Goal: Information Seeking & Learning: Learn about a topic

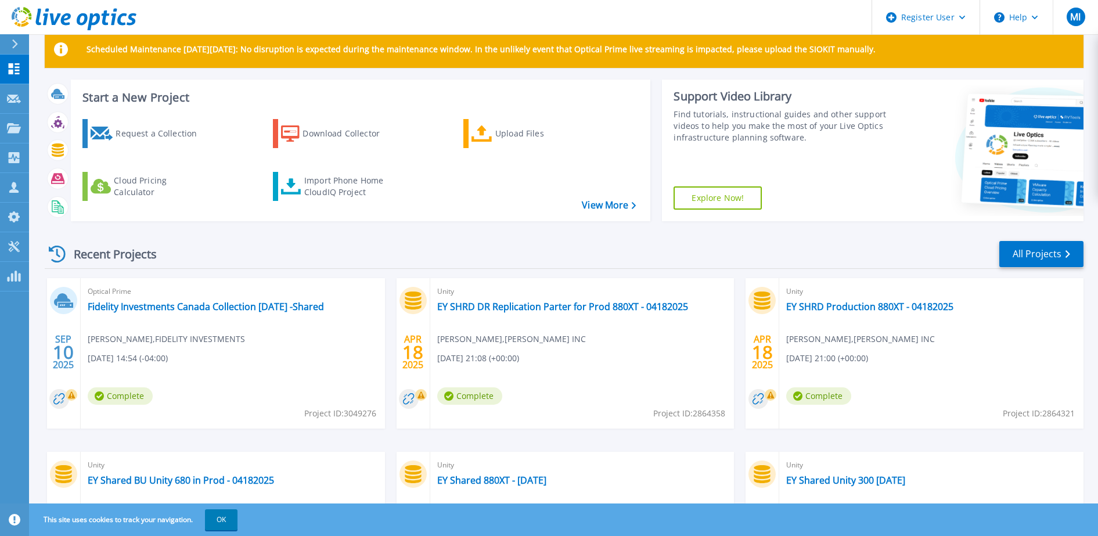
scroll to position [23, 0]
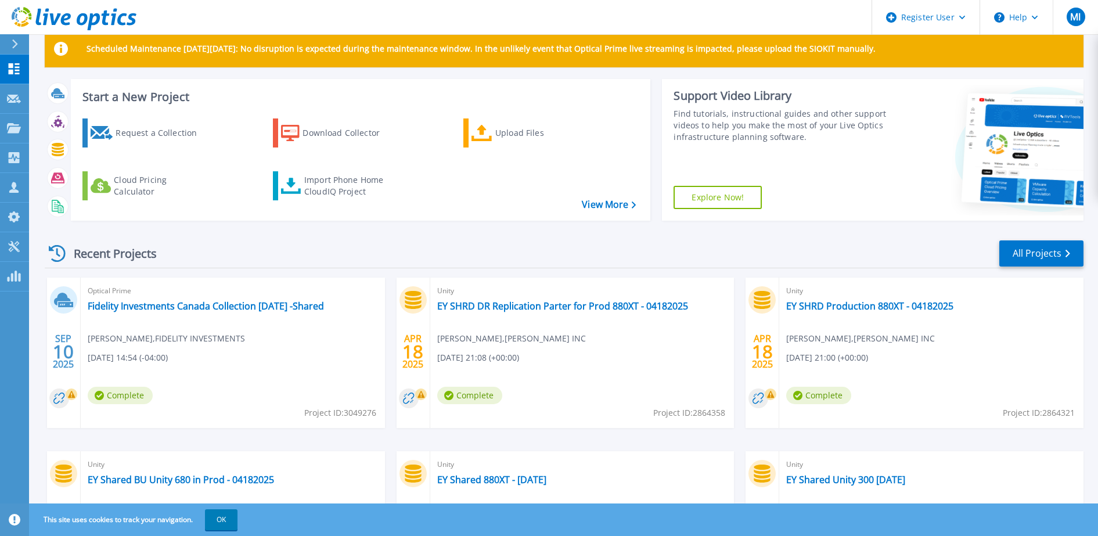
click at [13, 45] on icon at bounding box center [15, 43] width 6 height 9
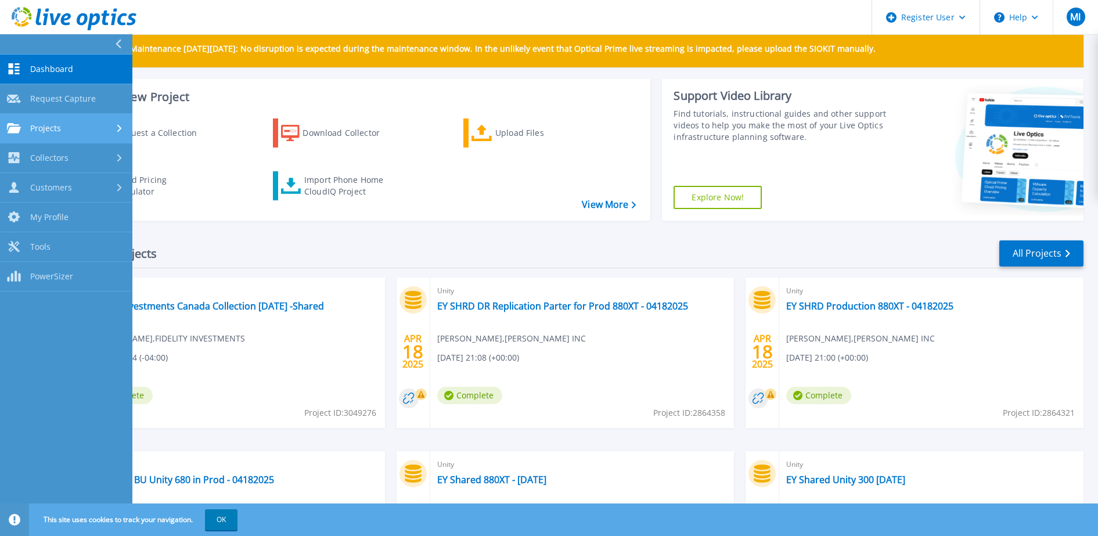
click at [81, 134] on link "Projects Projects" at bounding box center [66, 129] width 132 height 30
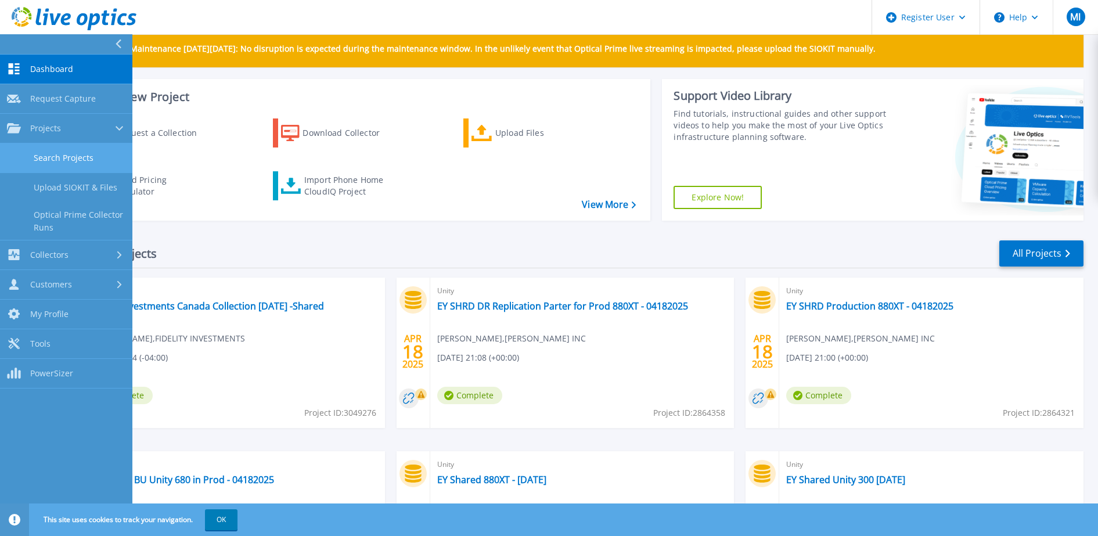
click at [106, 152] on link "Search Projects" at bounding box center [66, 158] width 132 height 30
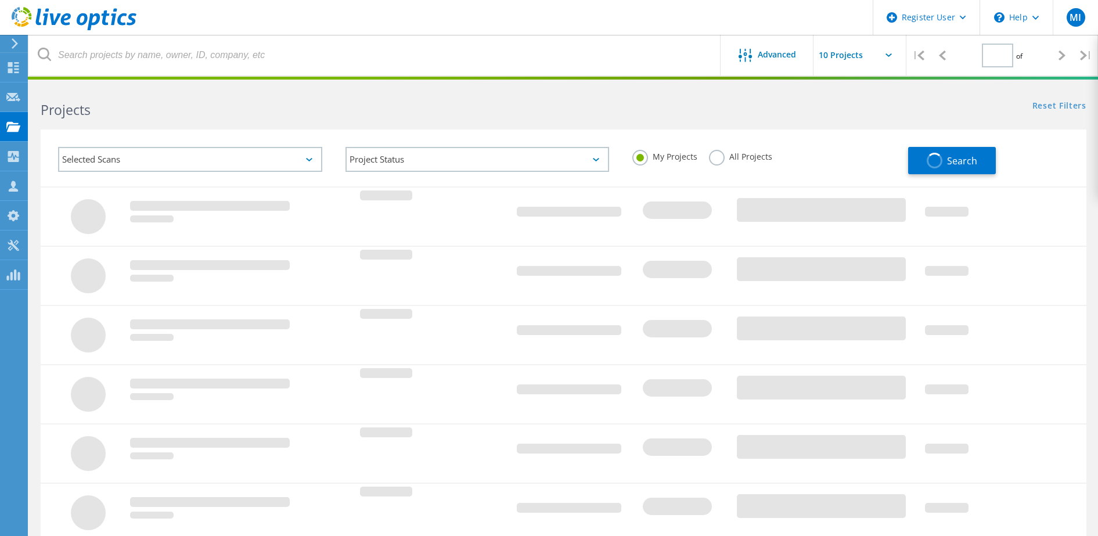
type input "1"
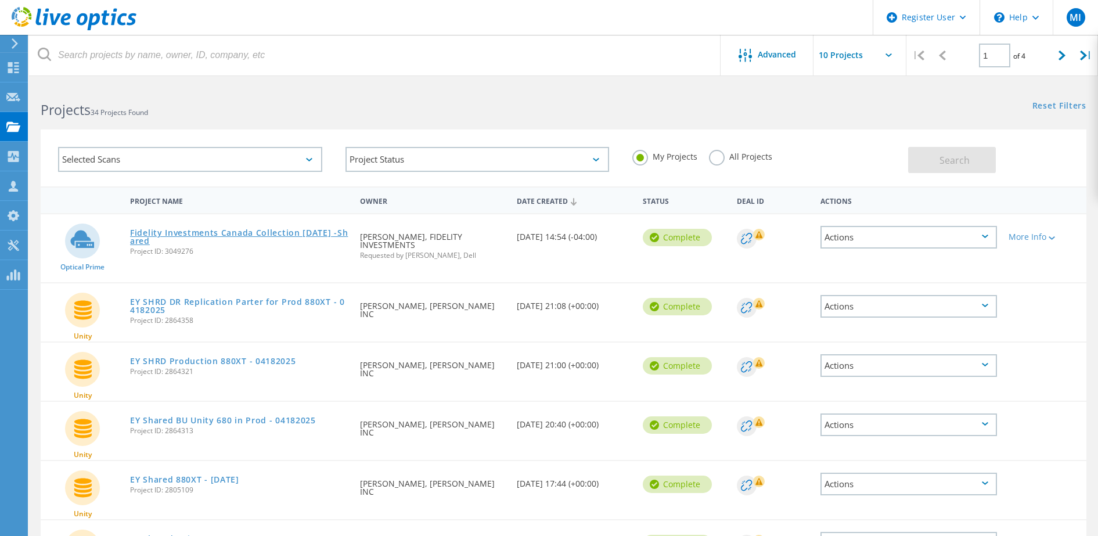
click at [285, 237] on link "Fidelity Investments Canada Collection [DATE] -Shared" at bounding box center [239, 237] width 218 height 16
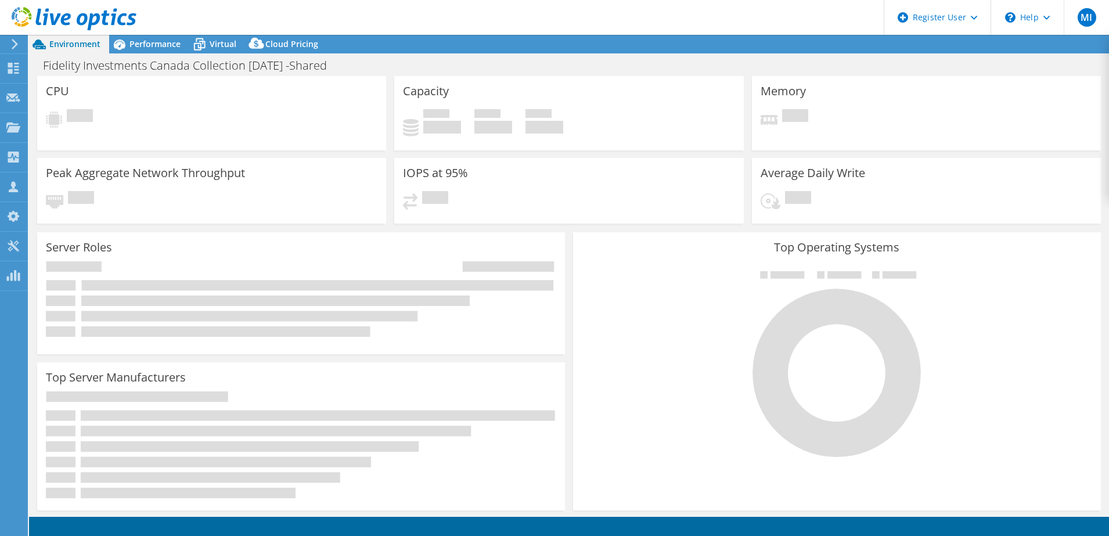
select select "USD"
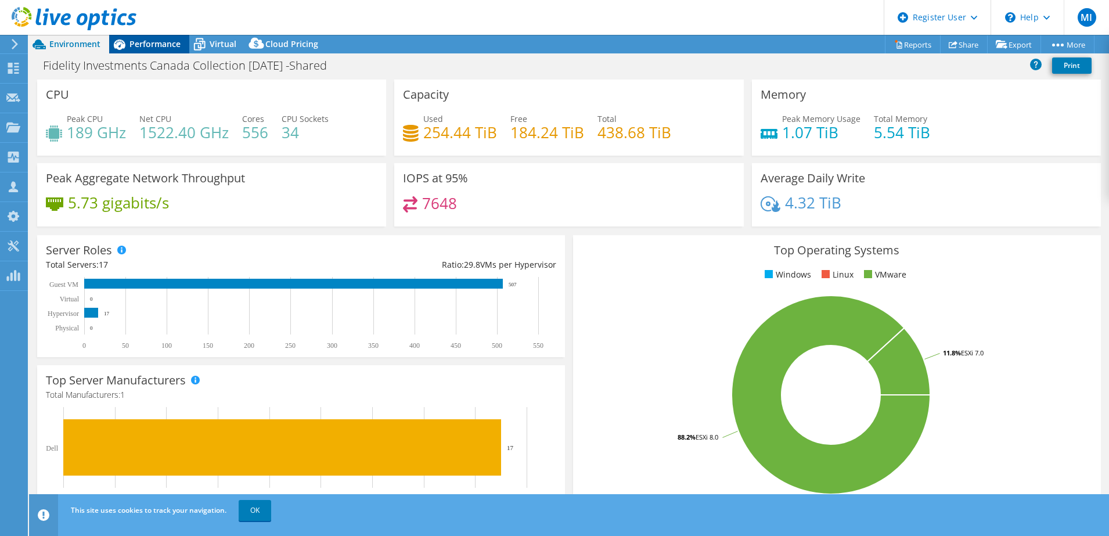
scroll to position [5, 0]
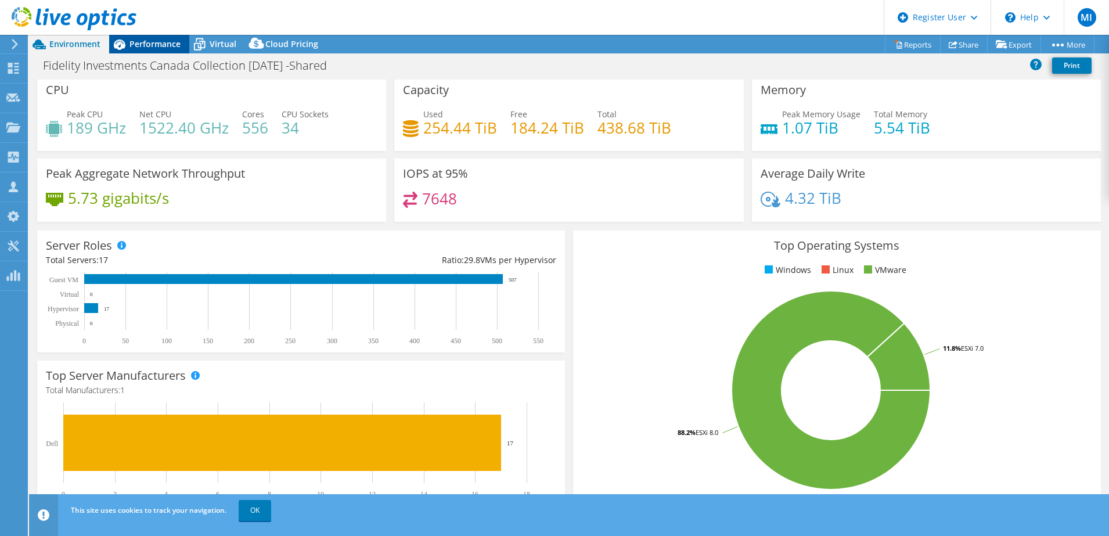
click at [164, 42] on span "Performance" at bounding box center [154, 43] width 51 height 11
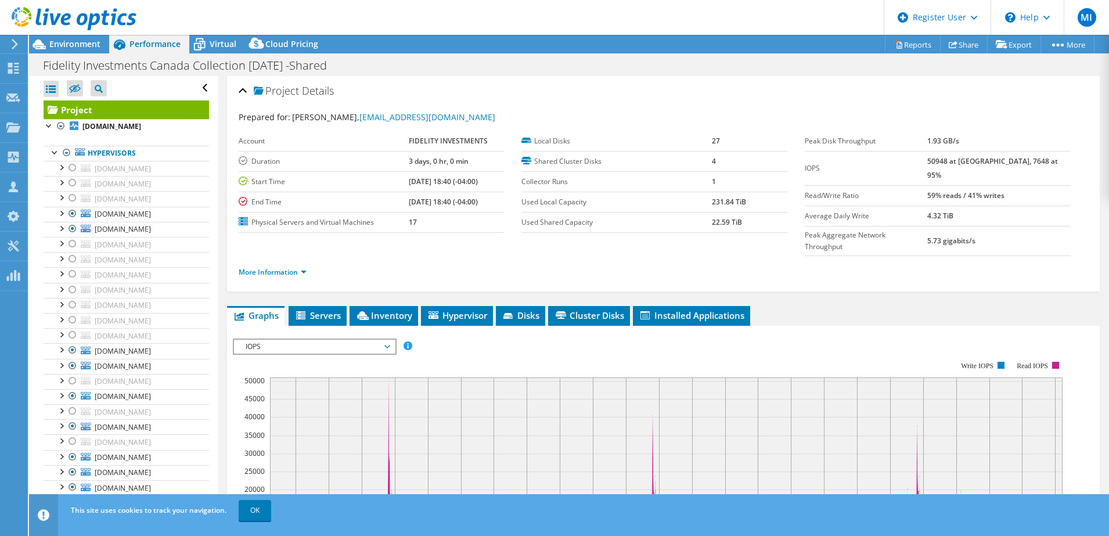
scroll to position [41, 0]
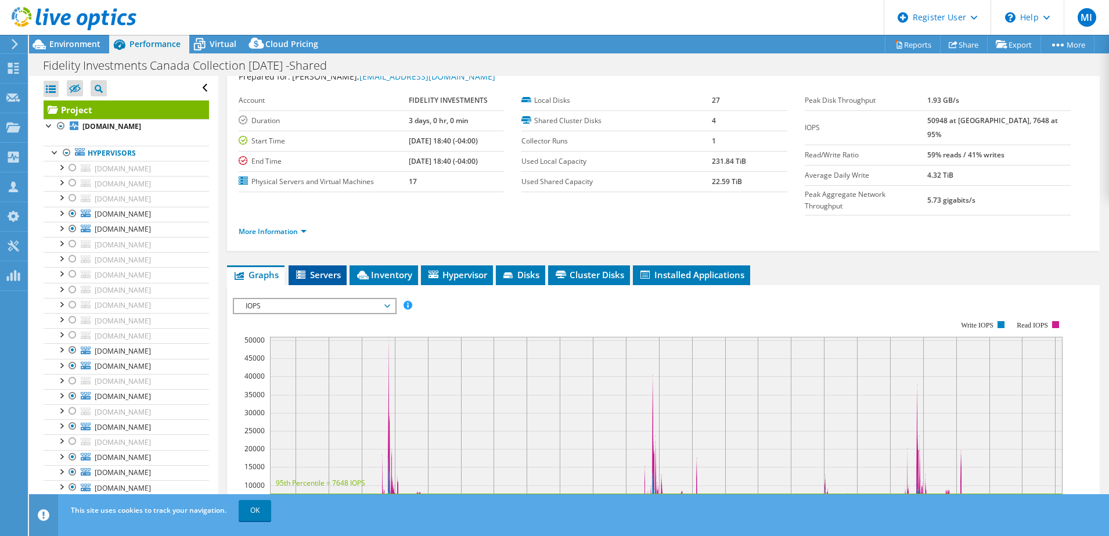
click at [327, 269] on span "Servers" at bounding box center [317, 275] width 46 height 12
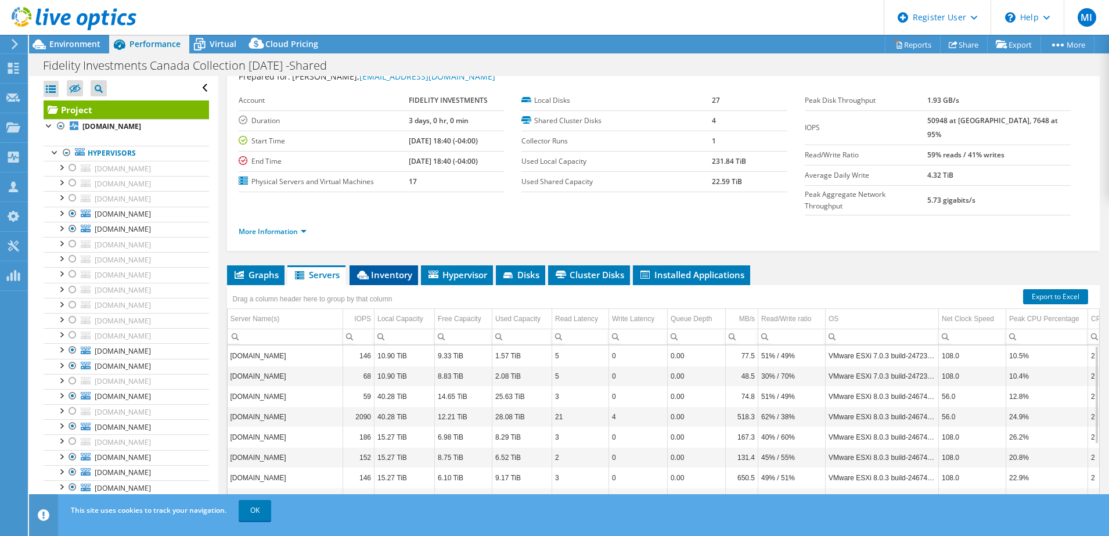
click at [386, 269] on span "Inventory" at bounding box center [383, 275] width 57 height 12
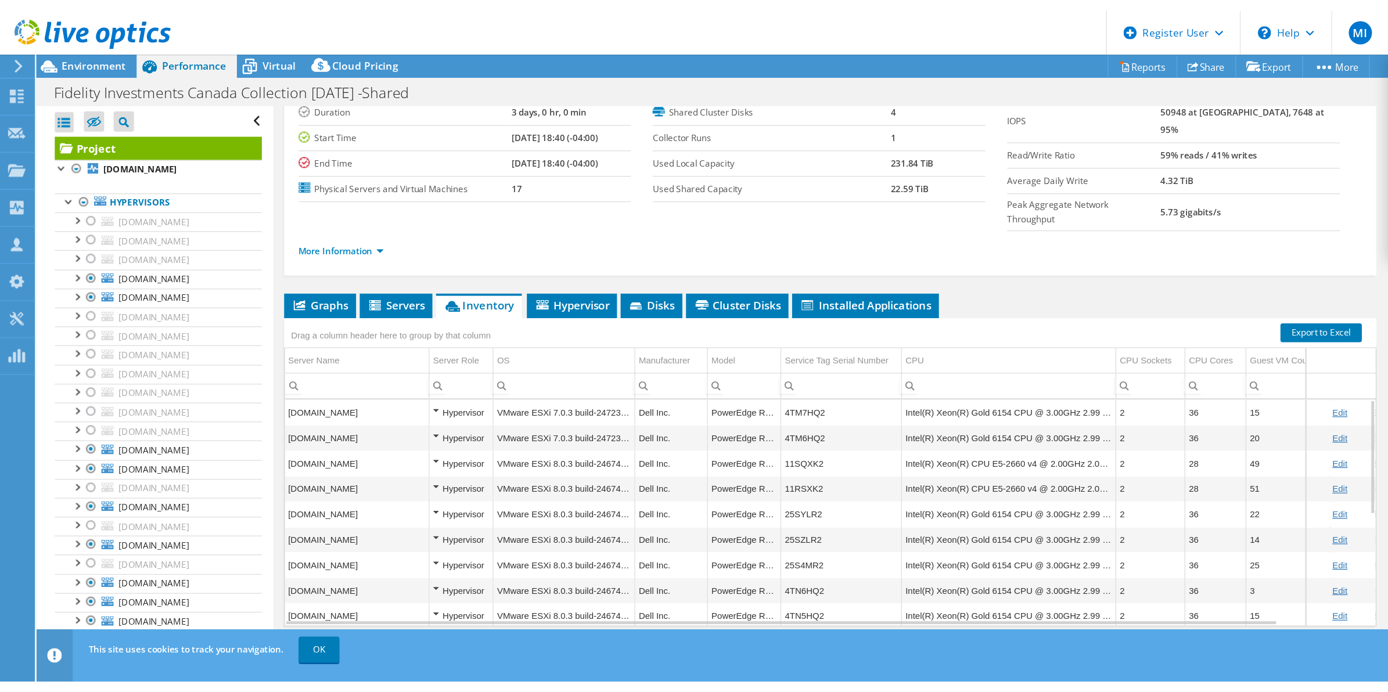
scroll to position [0, 0]
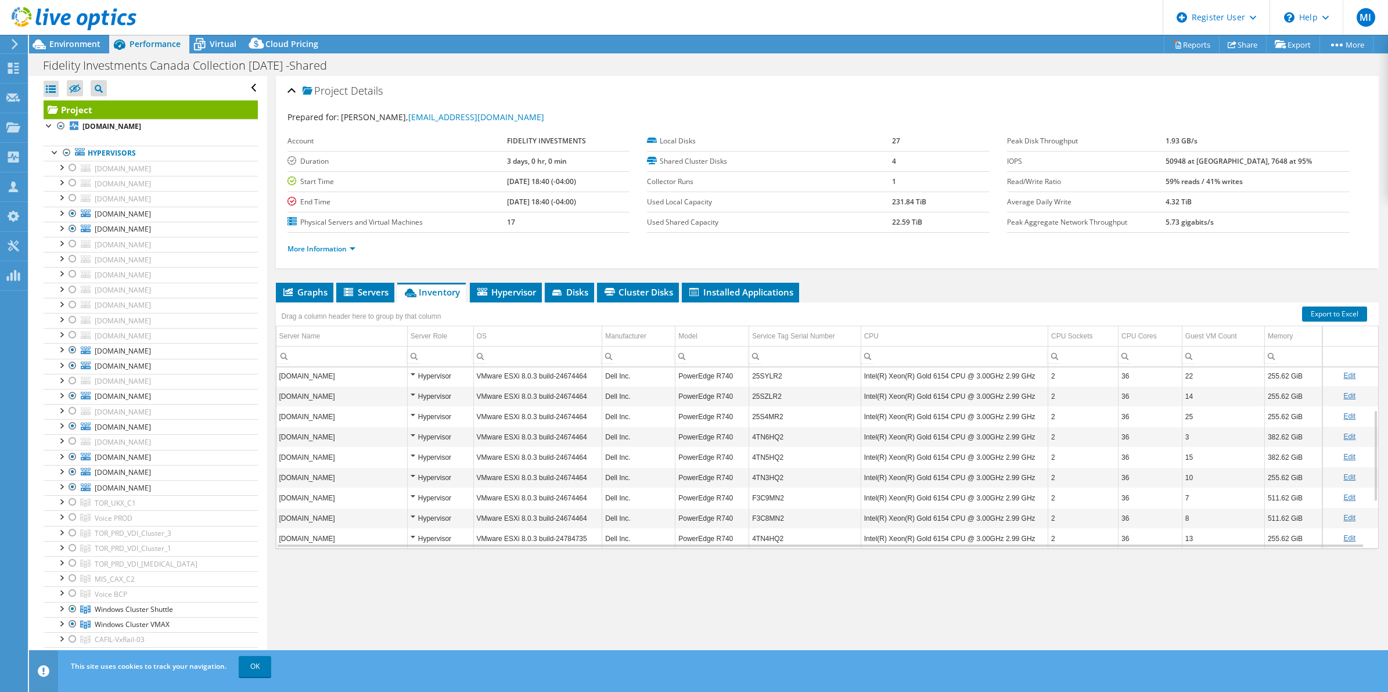
click at [671, 414] on td "Dell Inc." at bounding box center [638, 416] width 73 height 20
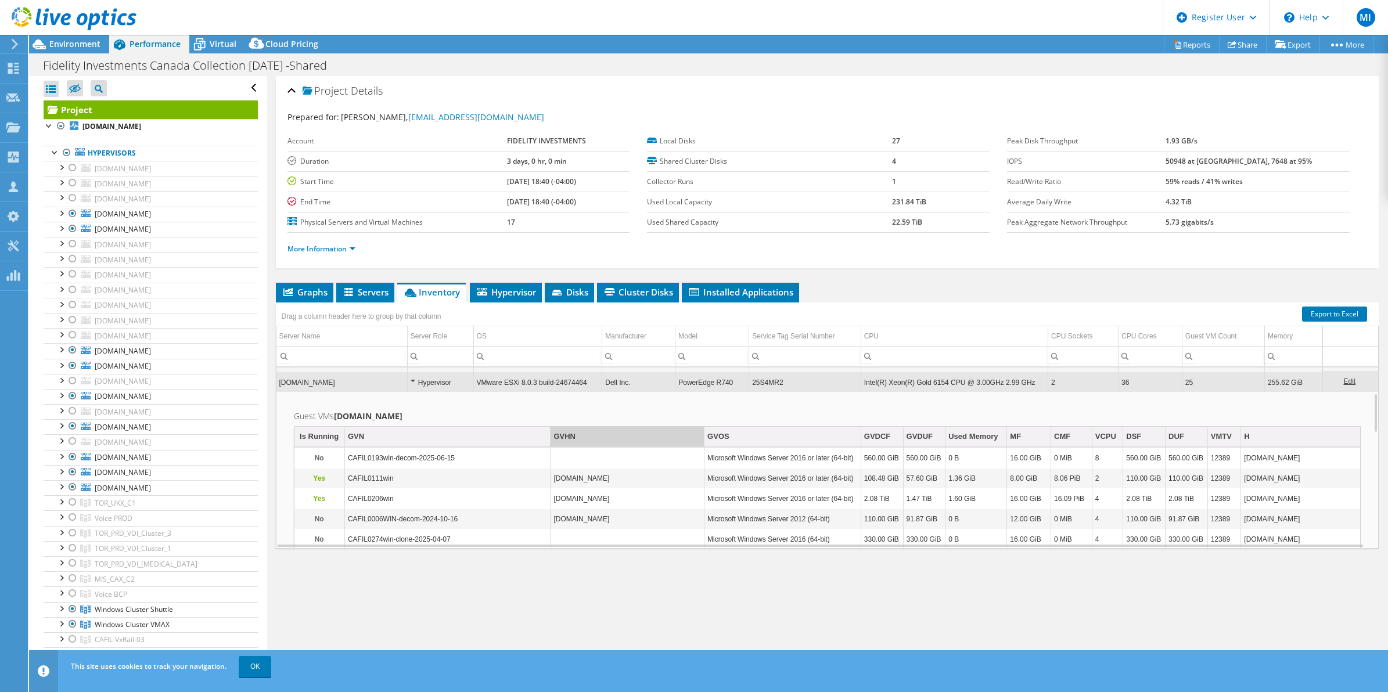
scroll to position [120, 0]
click at [521, 291] on span "Hypervisor" at bounding box center [505, 292] width 60 height 12
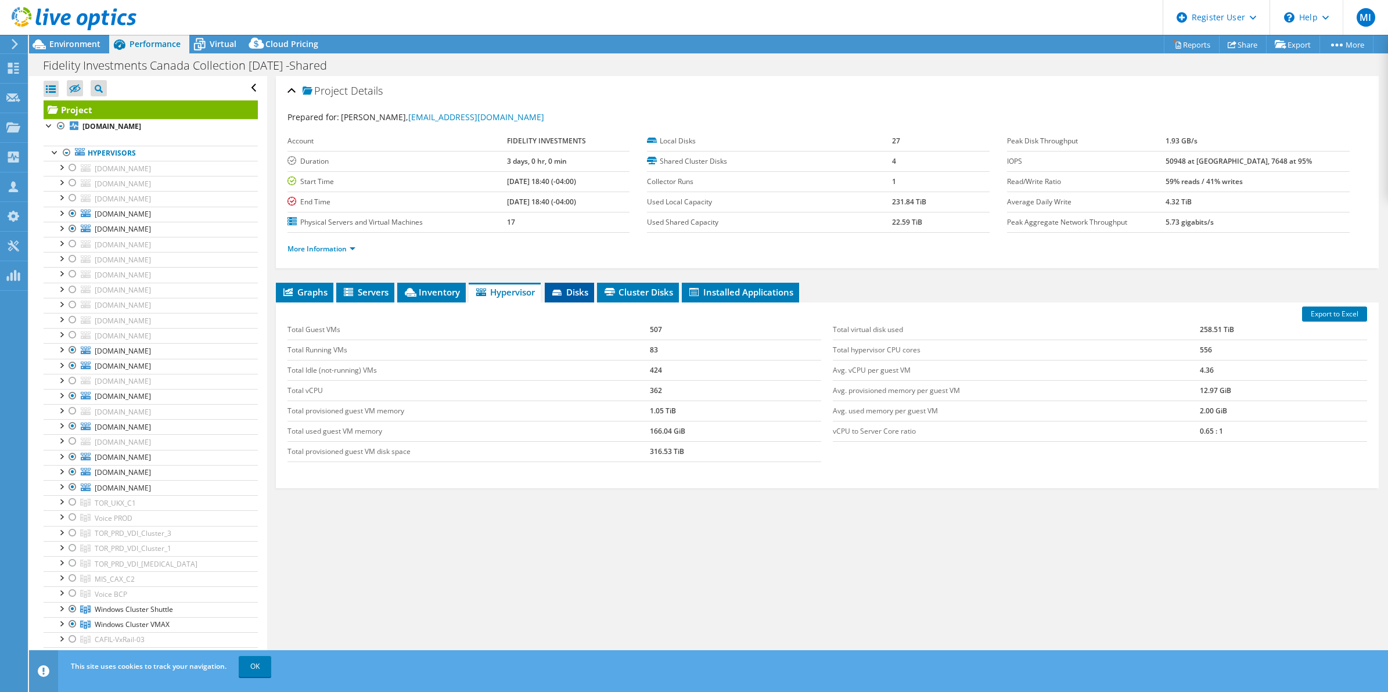
click at [567, 290] on span "Disks" at bounding box center [569, 292] width 38 height 12
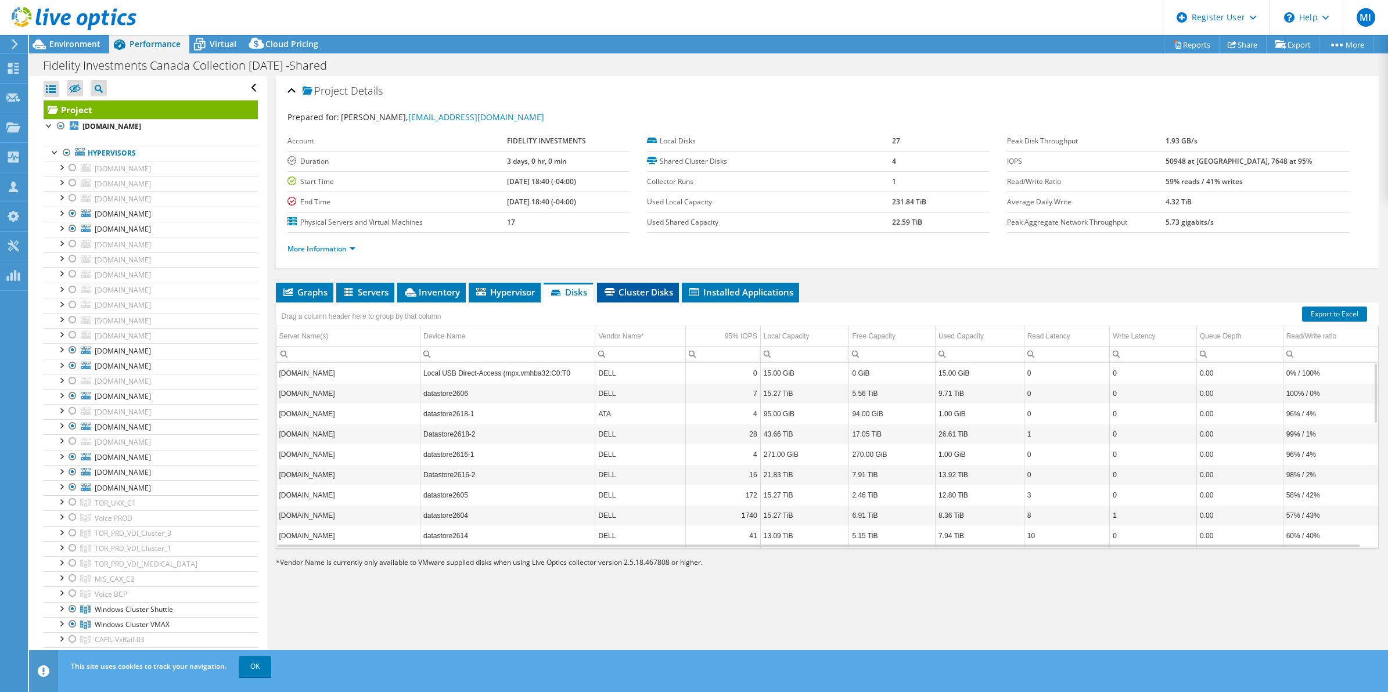
click at [630, 291] on span "Cluster Disks" at bounding box center [638, 292] width 70 height 12
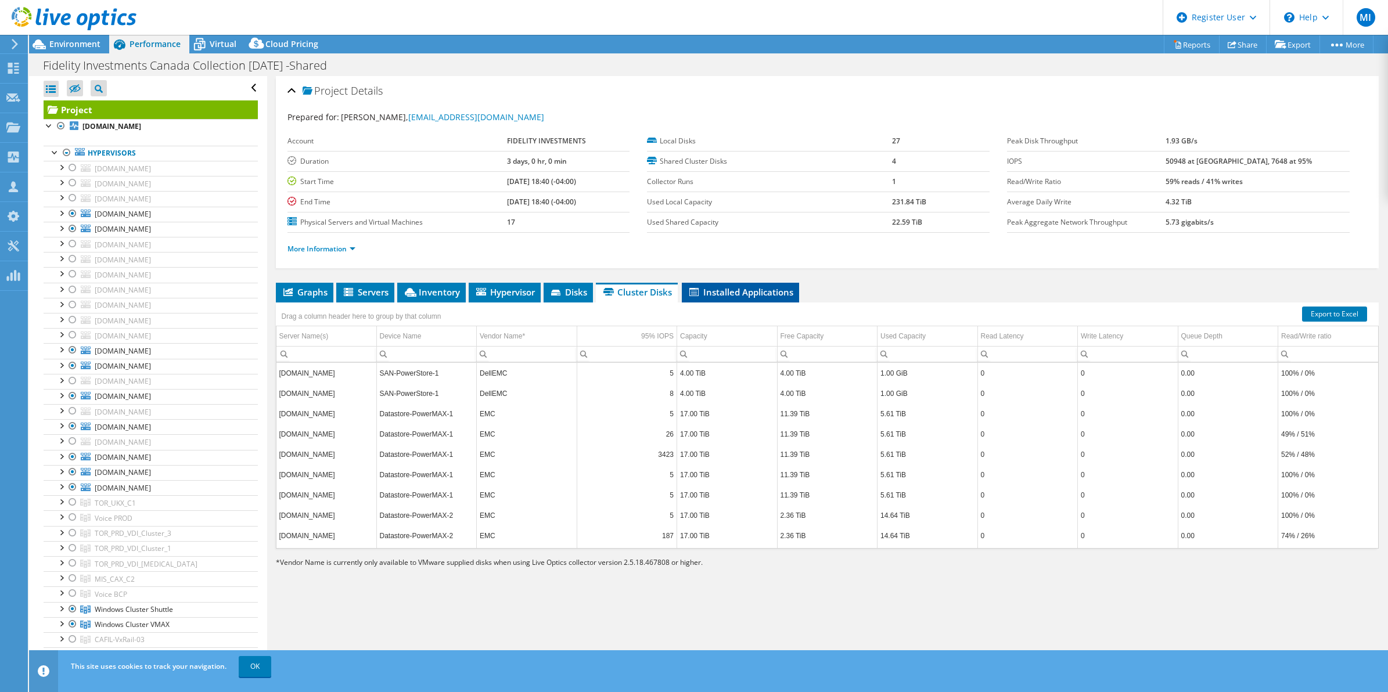
click at [723, 292] on span "Installed Applications" at bounding box center [740, 292] width 106 height 12
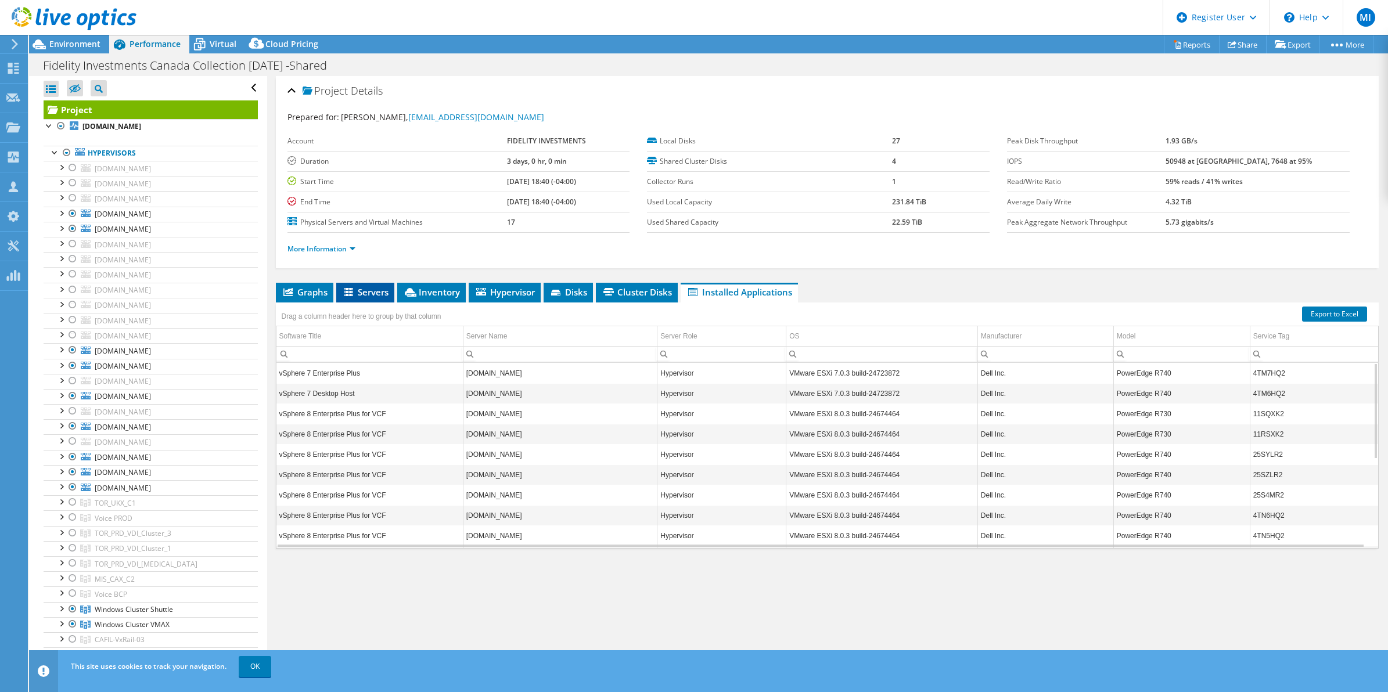
click at [346, 287] on span "Servers" at bounding box center [365, 292] width 46 height 12
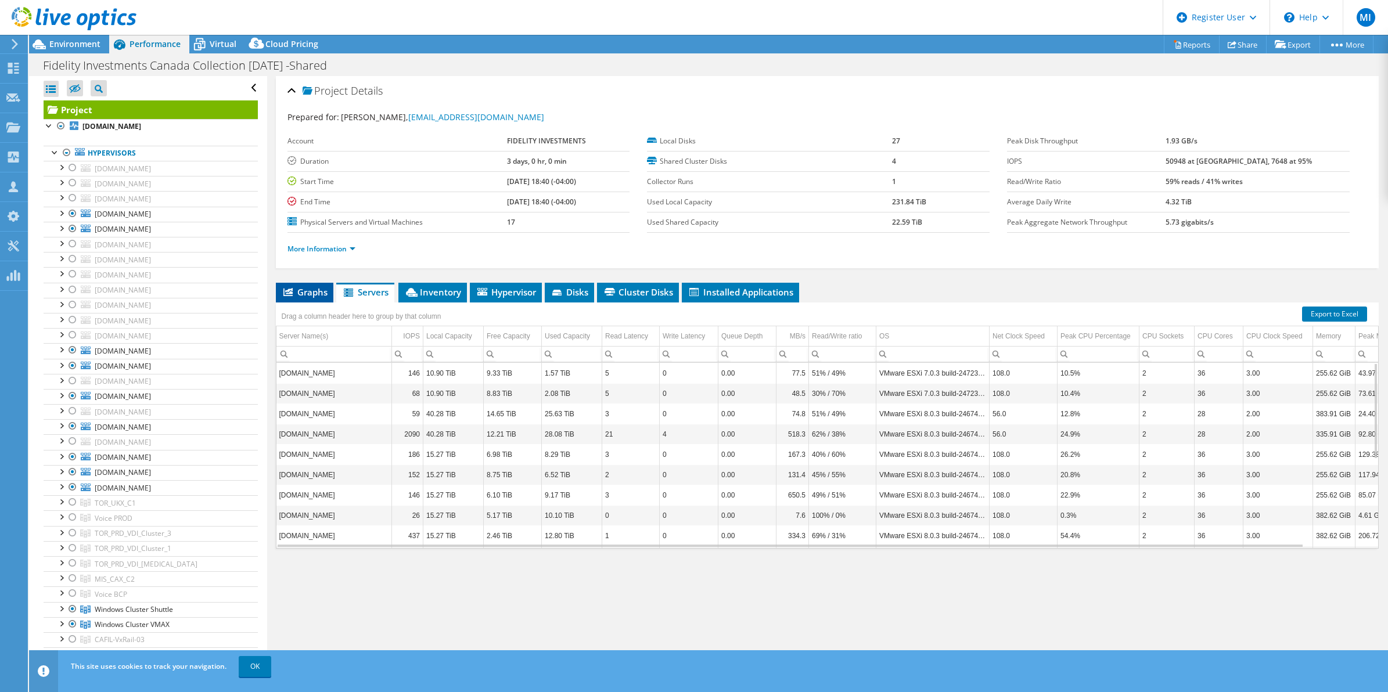
click at [304, 288] on span "Graphs" at bounding box center [305, 292] width 46 height 12
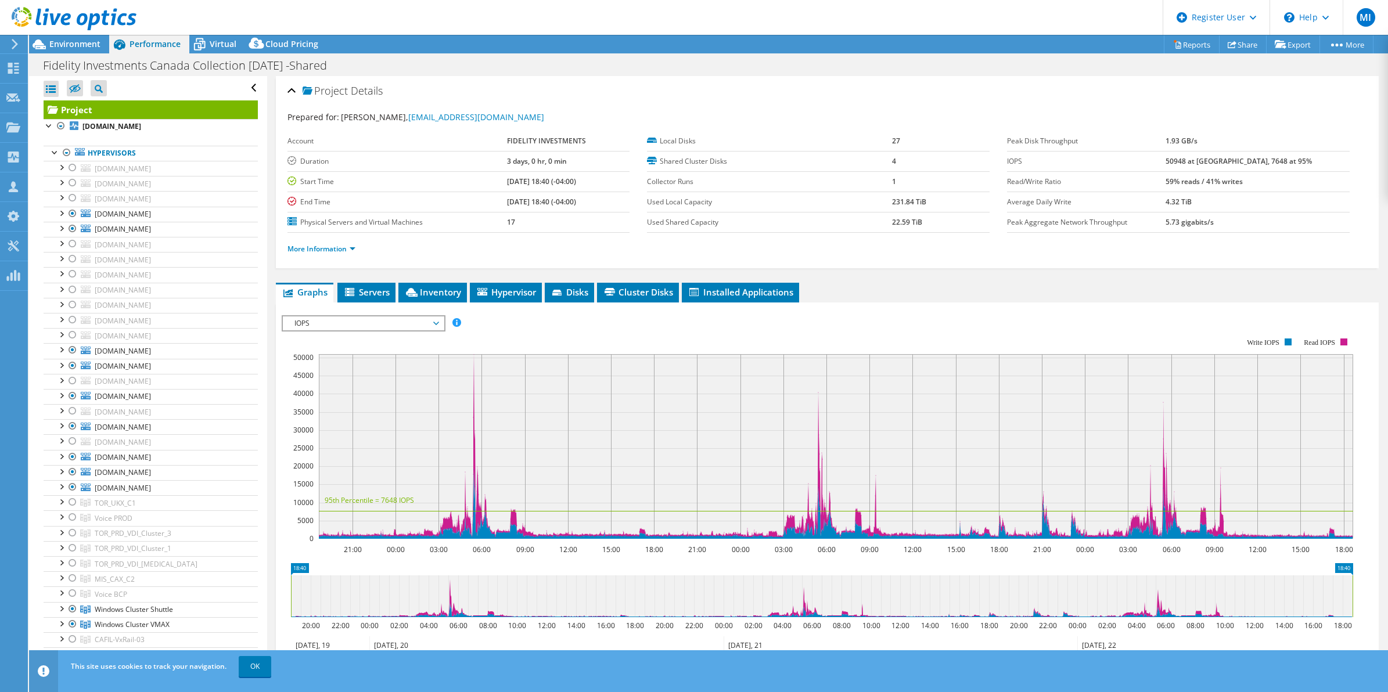
click at [431, 322] on span "IOPS" at bounding box center [363, 323] width 149 height 14
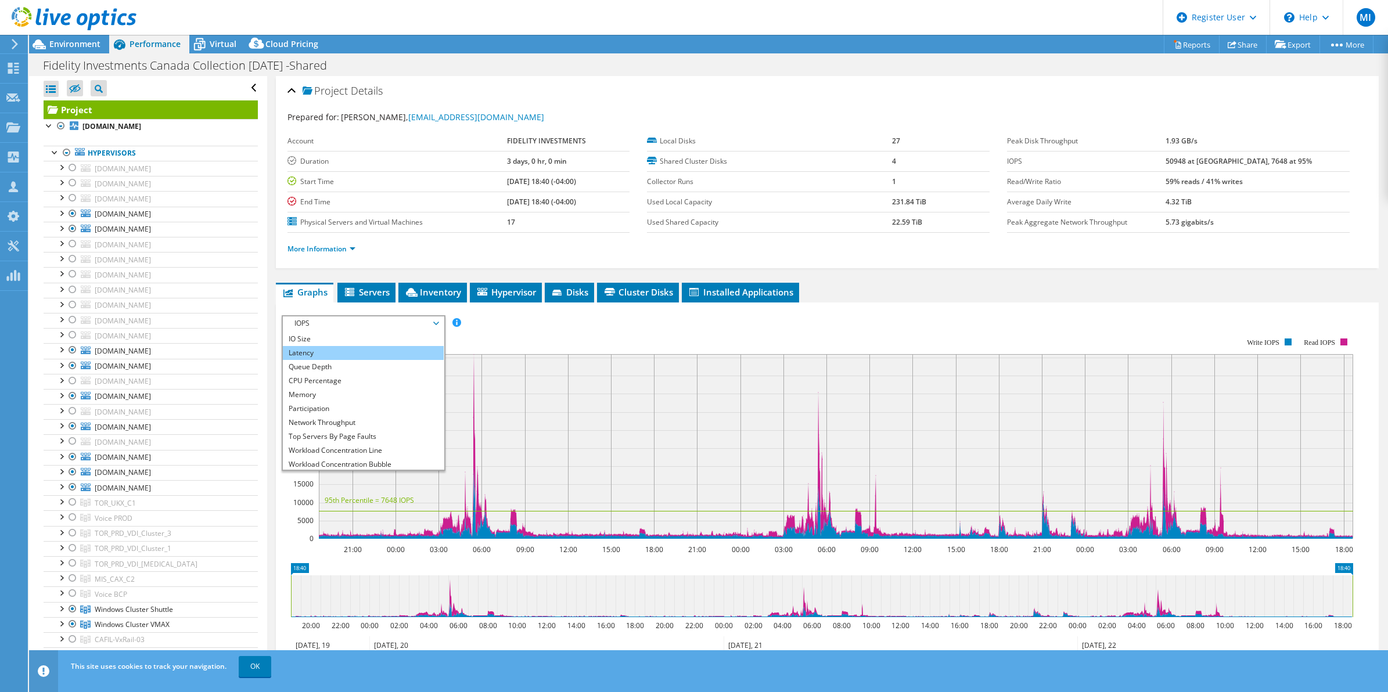
scroll to position [27, 0]
click at [396, 380] on li "CPU Percentage" at bounding box center [363, 380] width 161 height 14
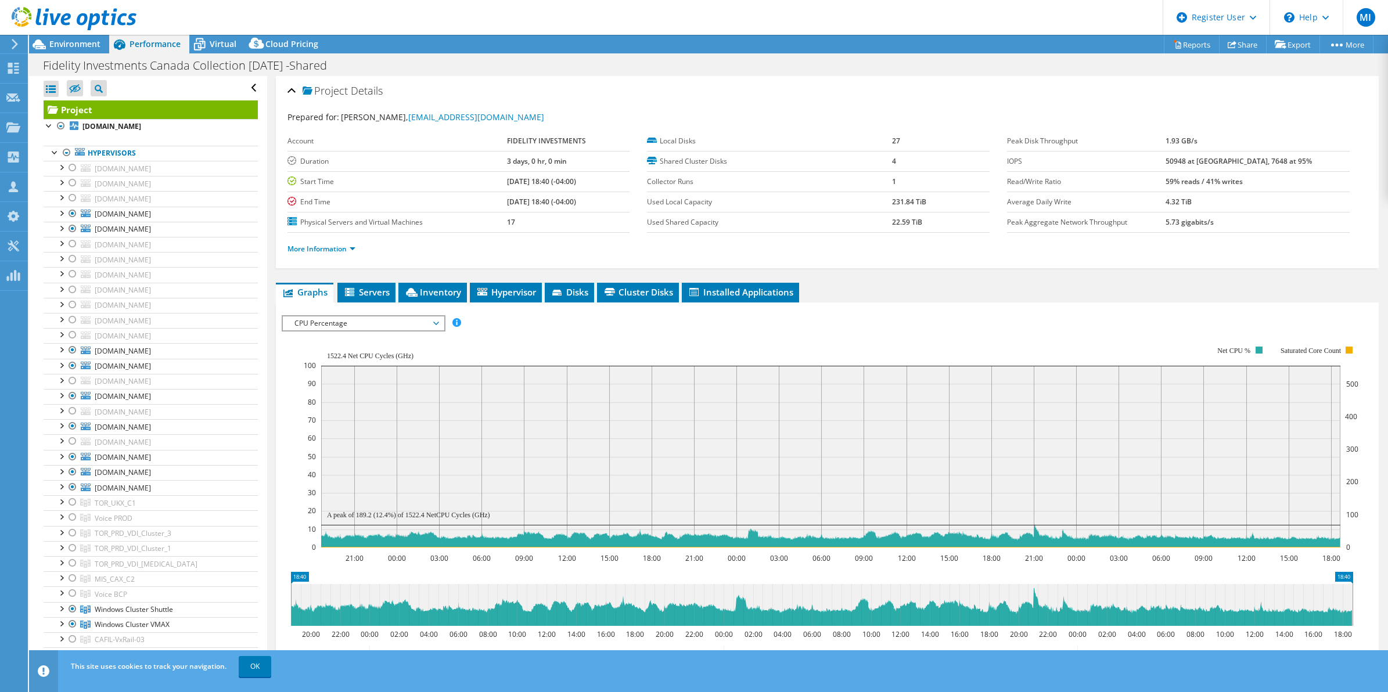
click at [428, 322] on span "CPU Percentage" at bounding box center [363, 323] width 149 height 14
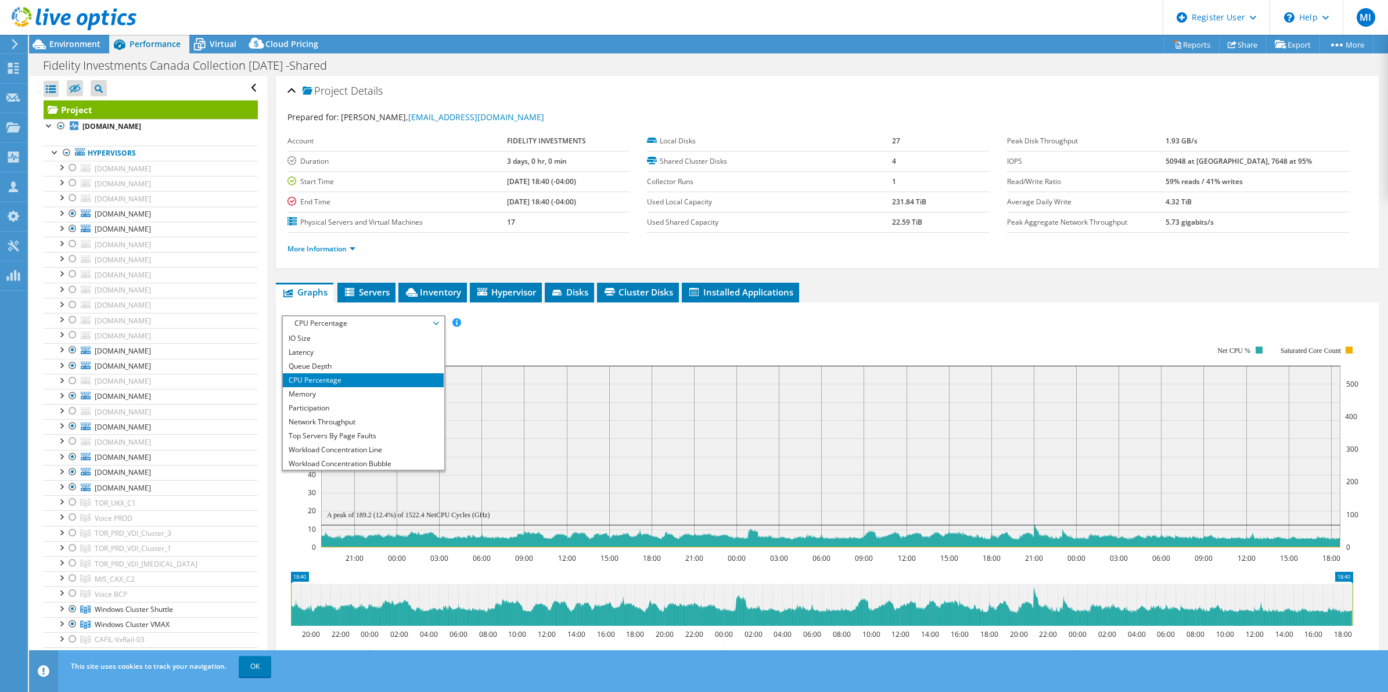
click at [428, 322] on span "CPU Percentage" at bounding box center [363, 323] width 149 height 14
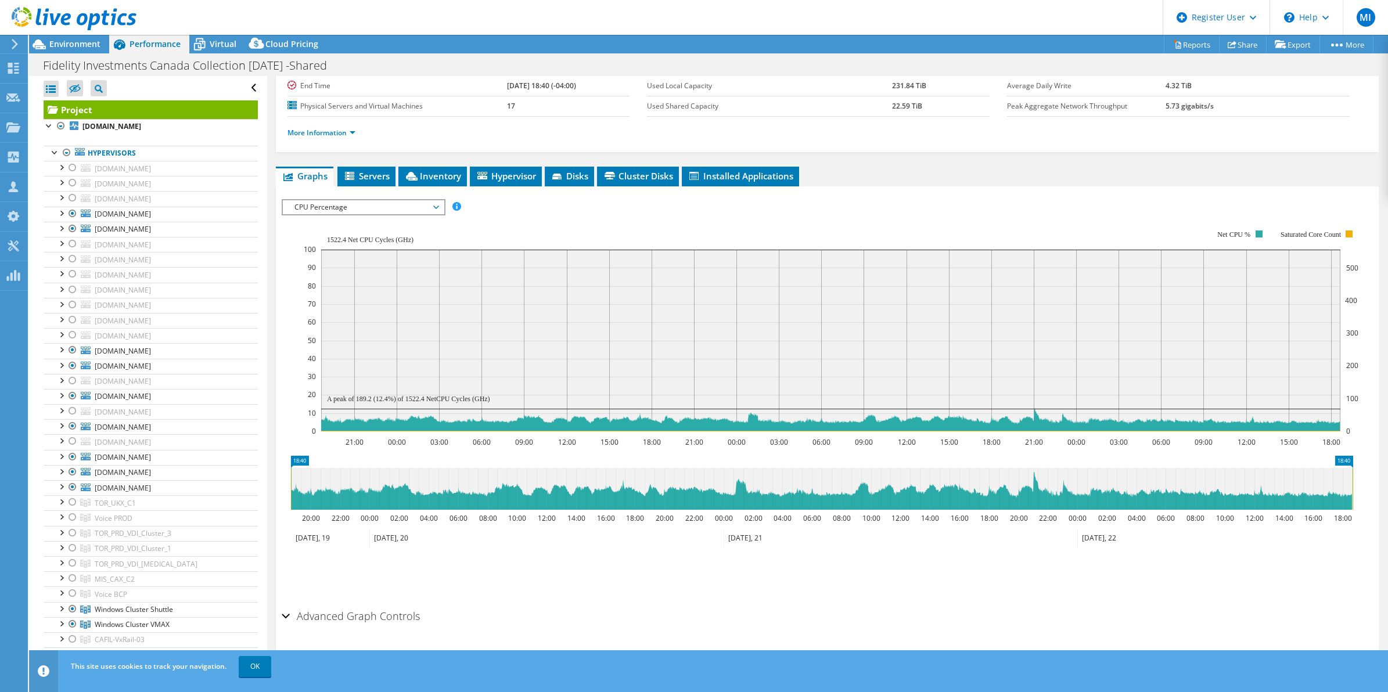
scroll to position [131, 0]
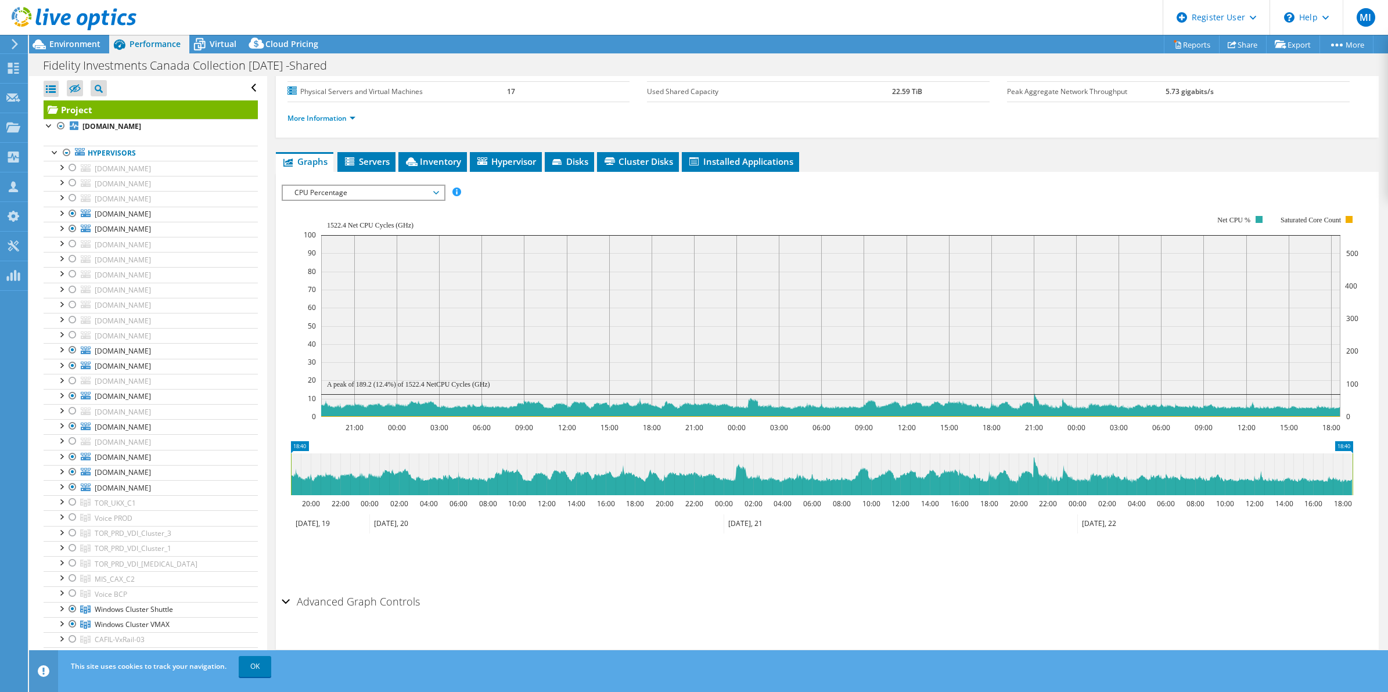
click at [370, 535] on h2 "Advanced Graph Controls" at bounding box center [351, 601] width 138 height 23
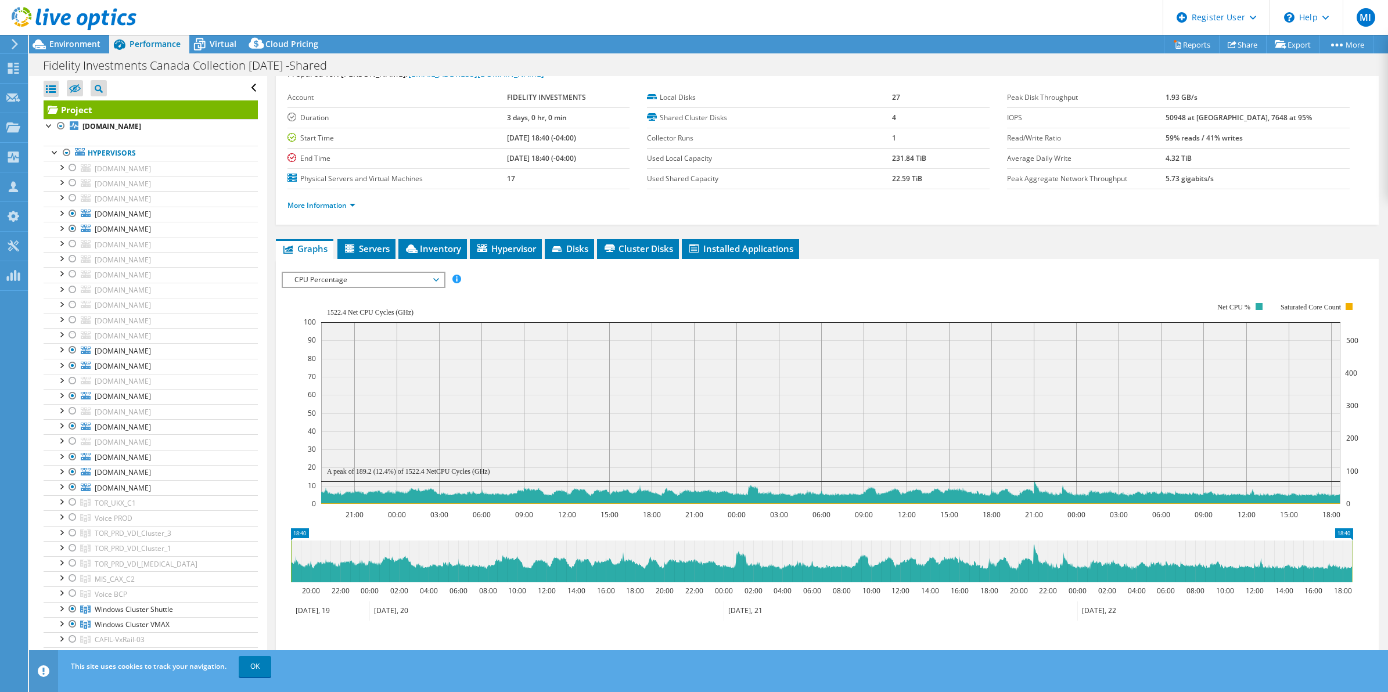
scroll to position [42, 0]
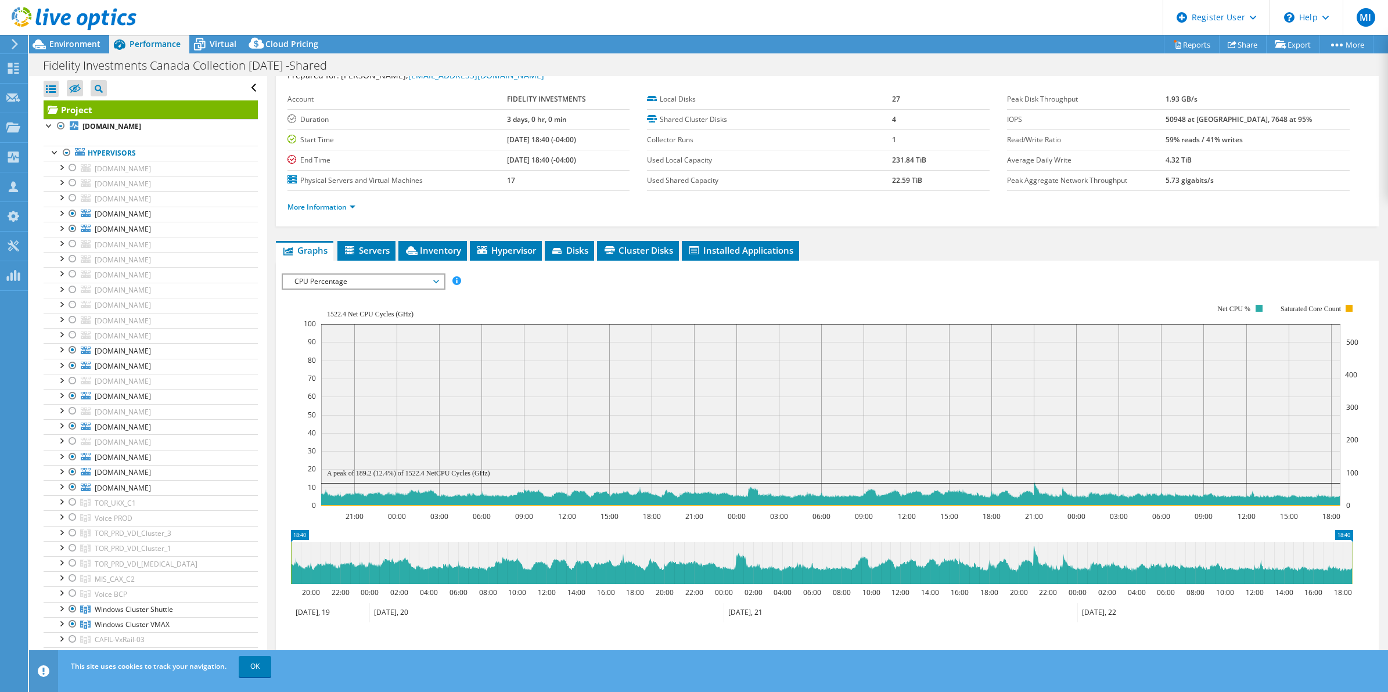
click at [436, 276] on span "CPU Percentage" at bounding box center [363, 282] width 149 height 14
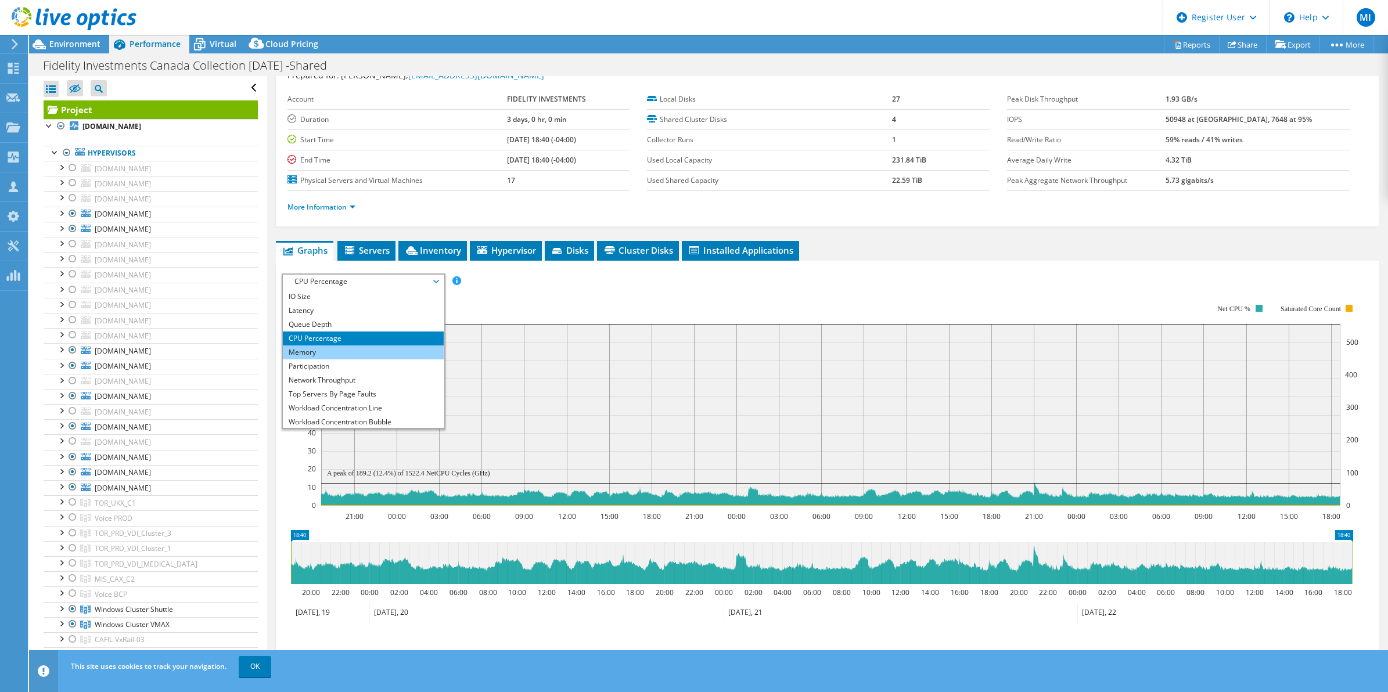
click at [355, 348] on li "Memory" at bounding box center [363, 352] width 161 height 14
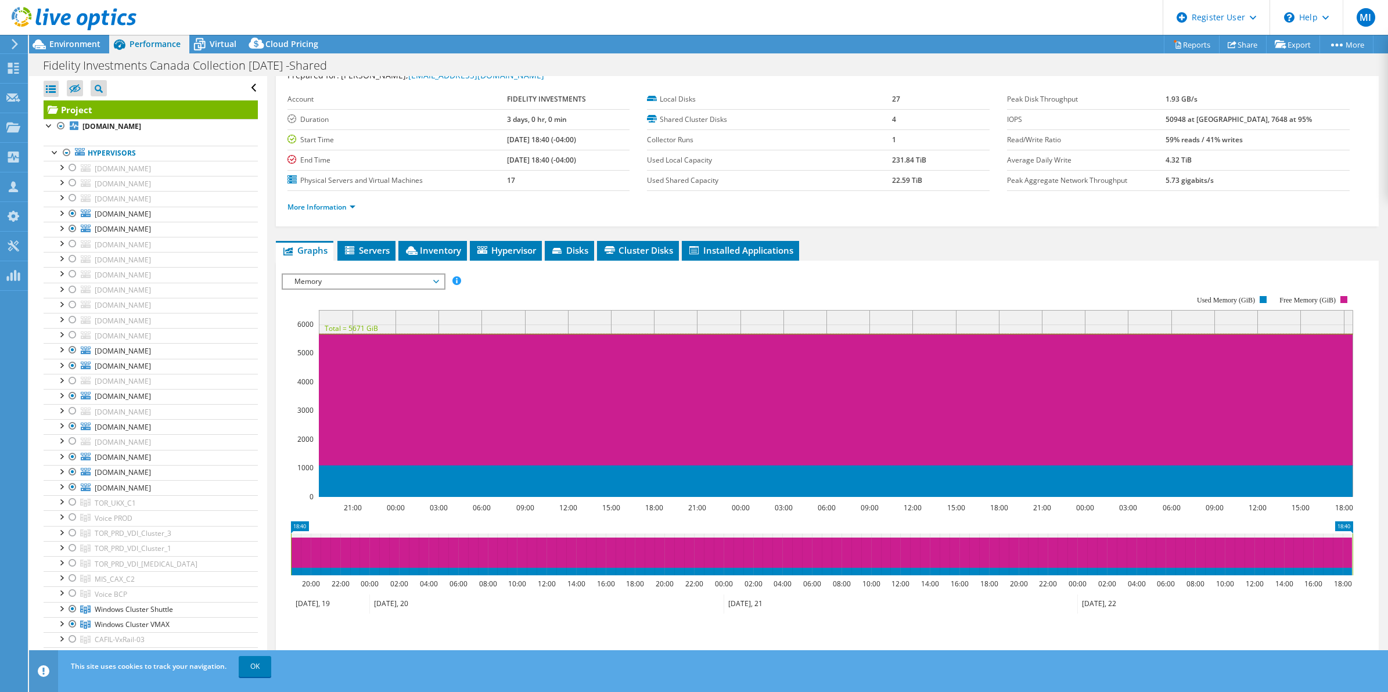
click at [410, 282] on span "Memory" at bounding box center [363, 282] width 149 height 14
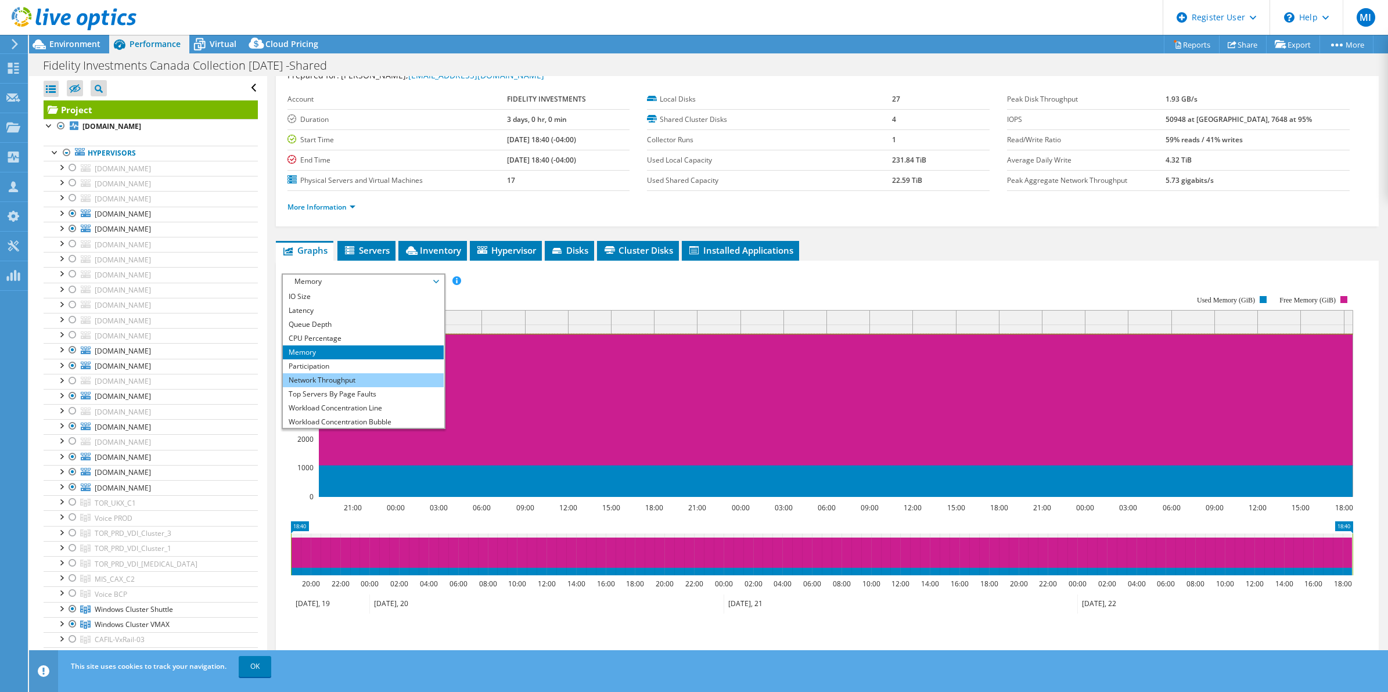
click at [350, 384] on li "Network Throughput" at bounding box center [363, 380] width 161 height 14
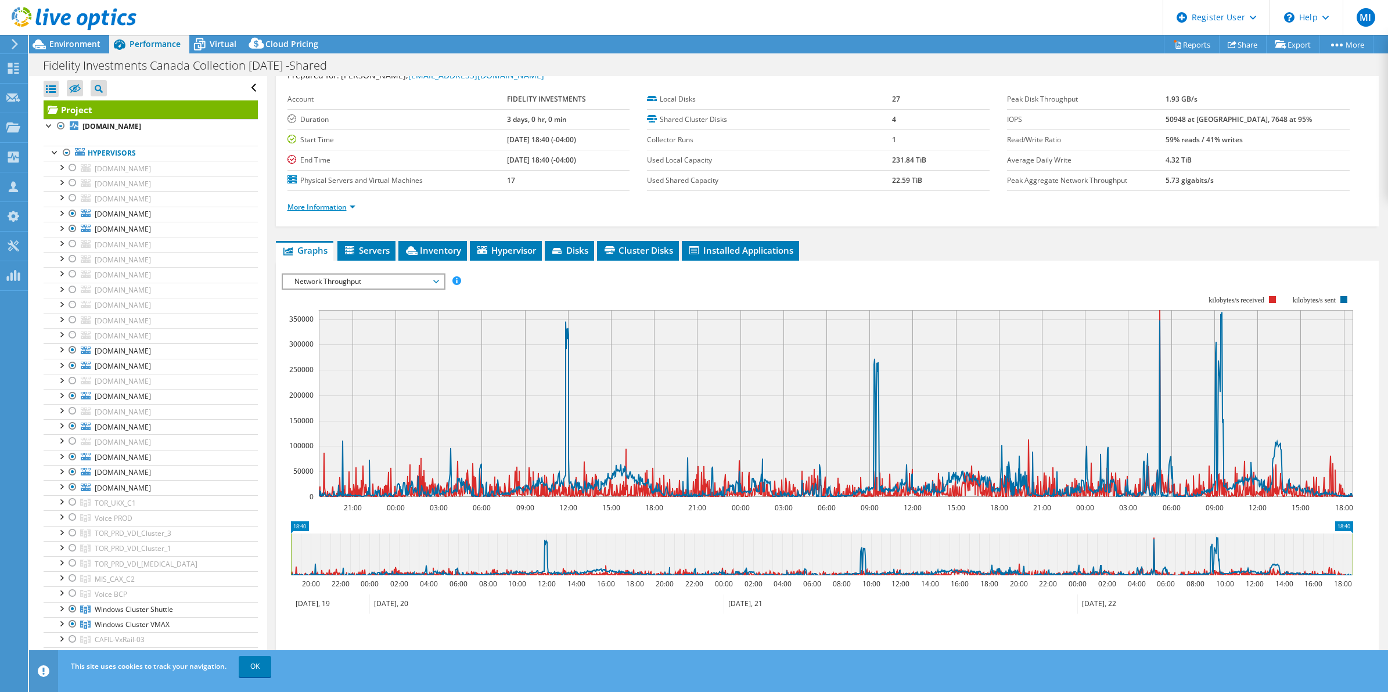
click at [345, 207] on link "More Information" at bounding box center [321, 207] width 68 height 10
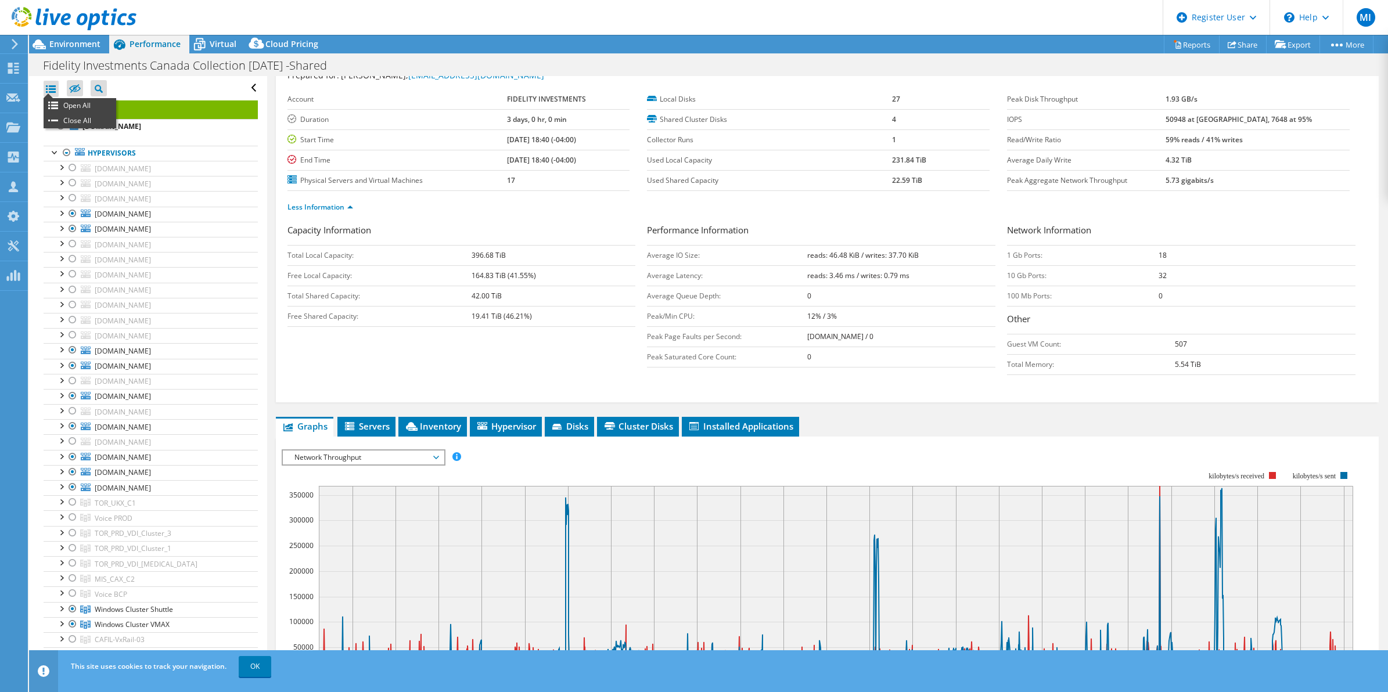
click at [51, 89] on div at bounding box center [51, 89] width 15 height 16
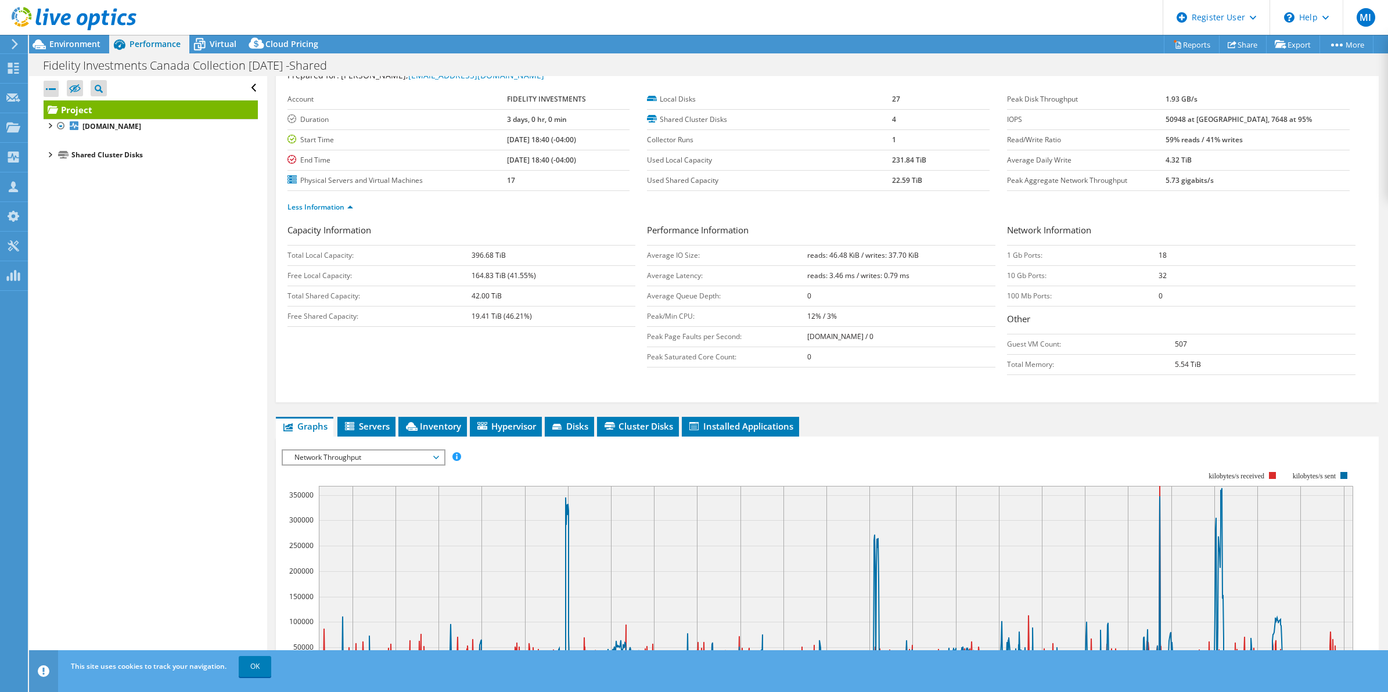
scroll to position [0, 0]
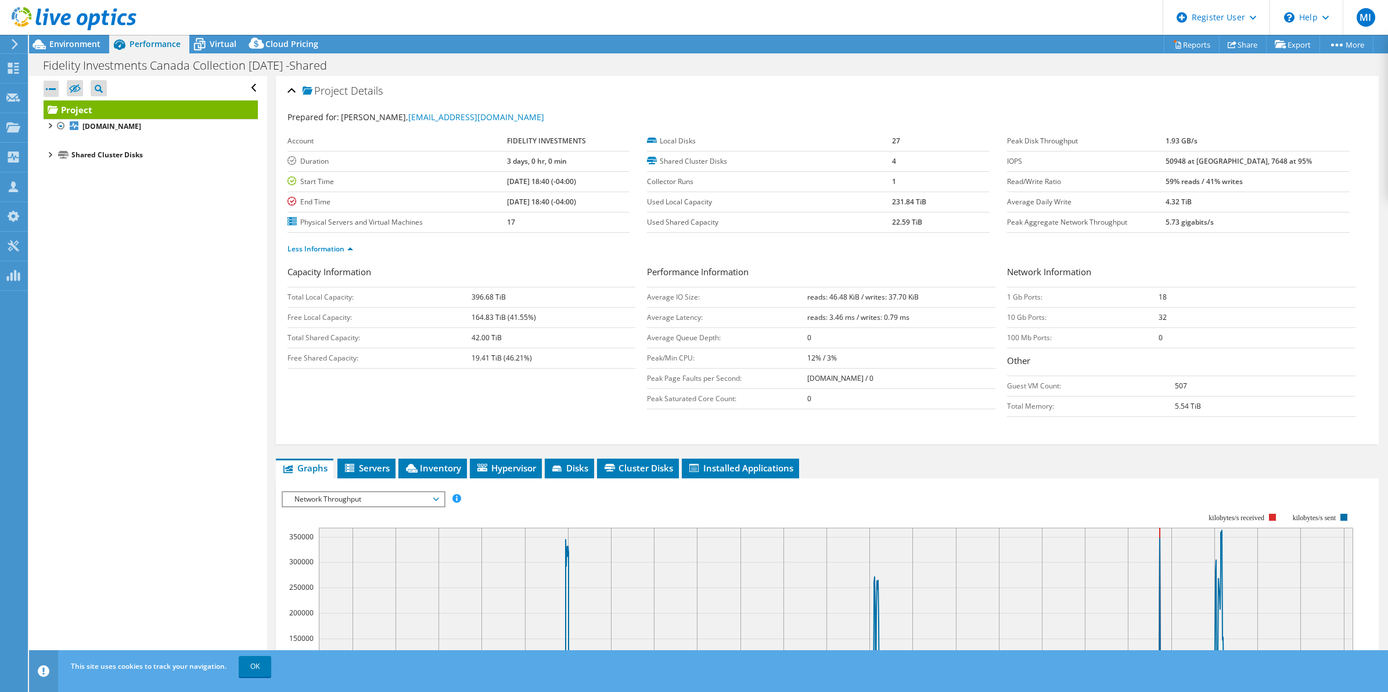
click at [63, 38] on div at bounding box center [68, 19] width 136 height 39
click at [64, 41] on span "Environment" at bounding box center [74, 43] width 51 height 11
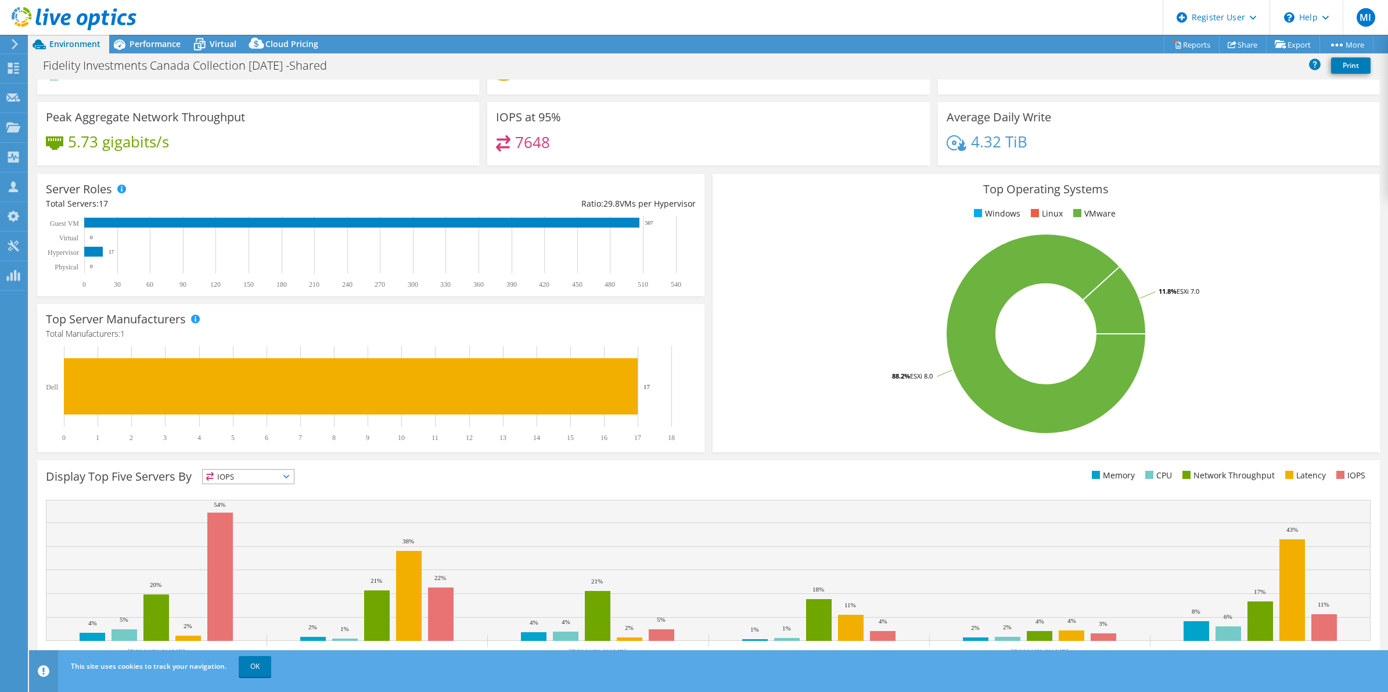
scroll to position [82, 0]
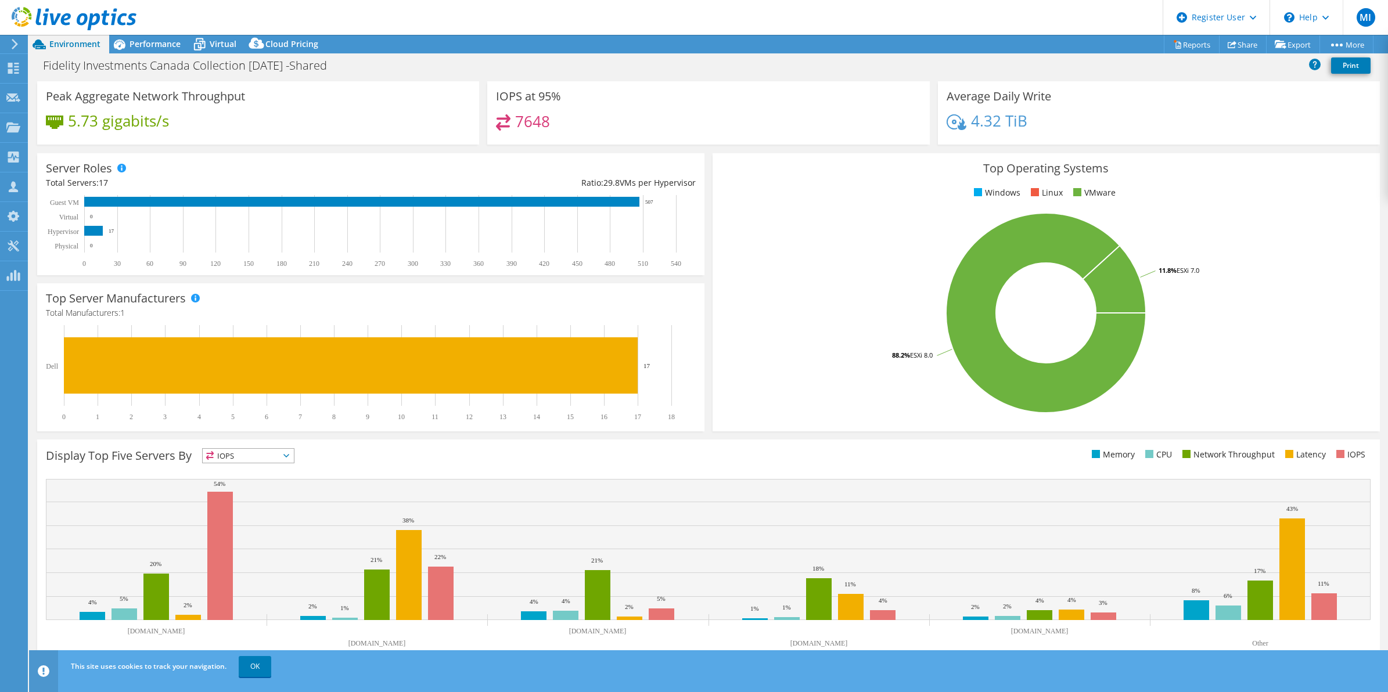
click at [282, 449] on span "IOPS" at bounding box center [248, 456] width 91 height 14
click at [257, 480] on li "Memory" at bounding box center [248, 487] width 91 height 16
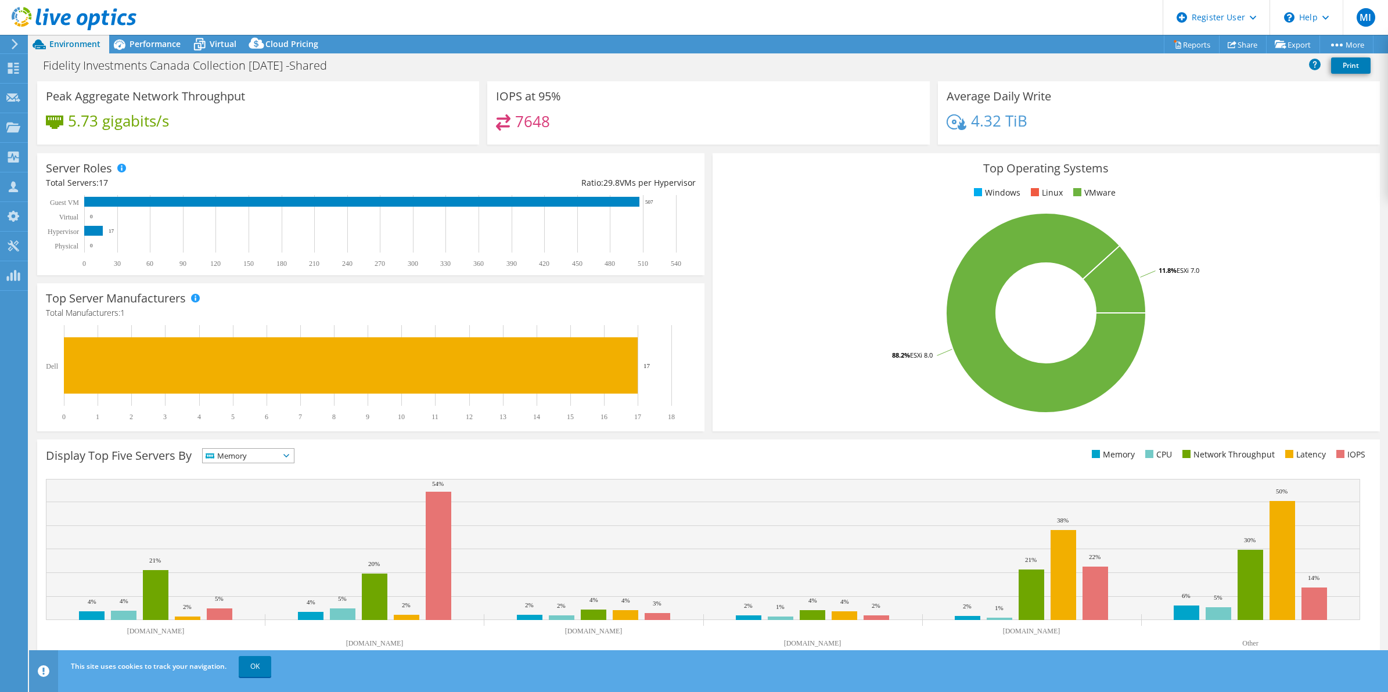
click at [254, 453] on span "Memory" at bounding box center [241, 456] width 77 height 14
click at [239, 515] on li "Network Throughput" at bounding box center [248, 519] width 91 height 16
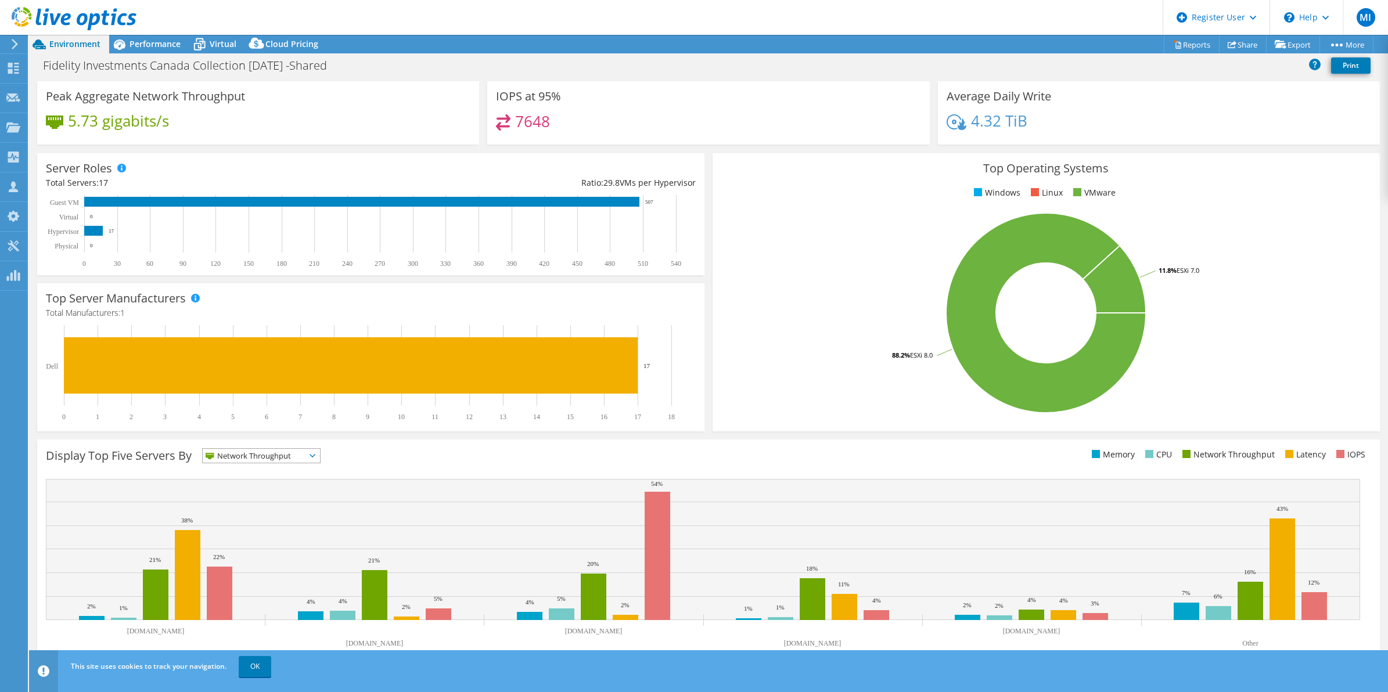
click at [265, 453] on span "Network Throughput" at bounding box center [254, 456] width 103 height 14
click at [250, 535] on li "Latency" at bounding box center [261, 536] width 117 height 16
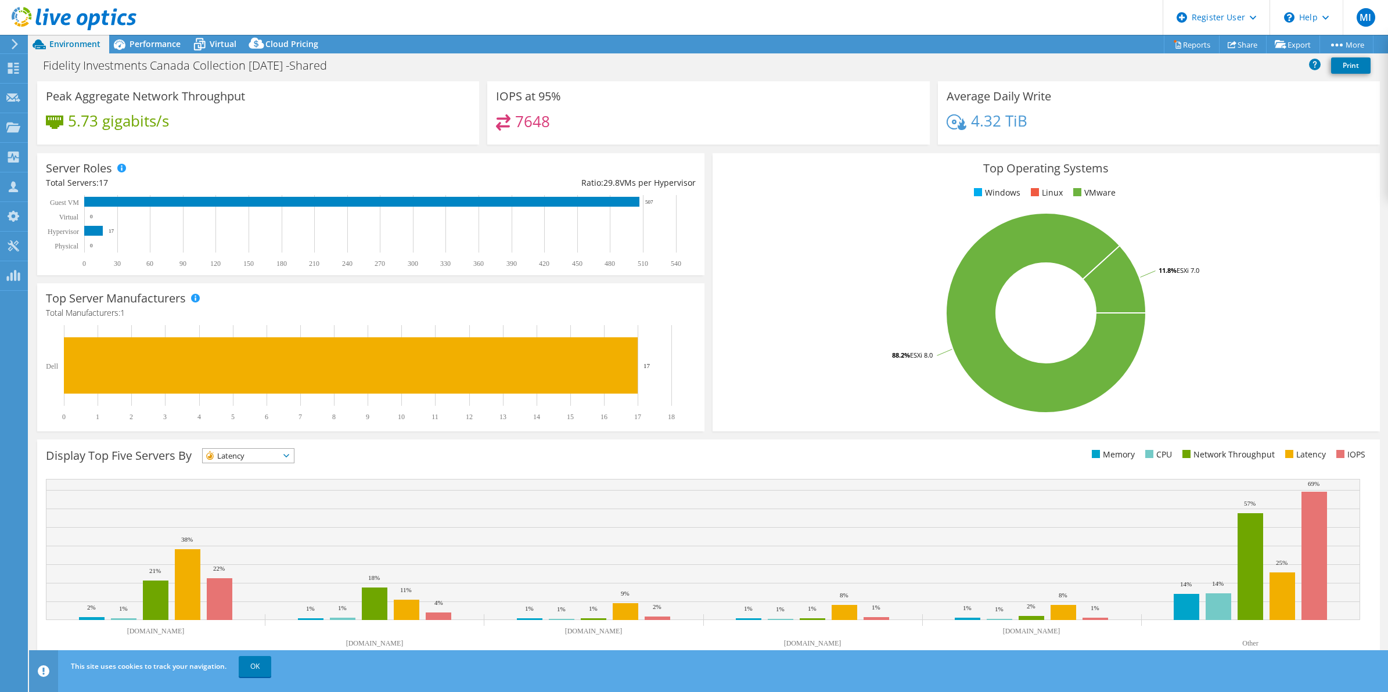
click at [274, 457] on span "Latency" at bounding box center [241, 456] width 77 height 14
click at [264, 471] on li "IOPS" at bounding box center [248, 471] width 91 height 16
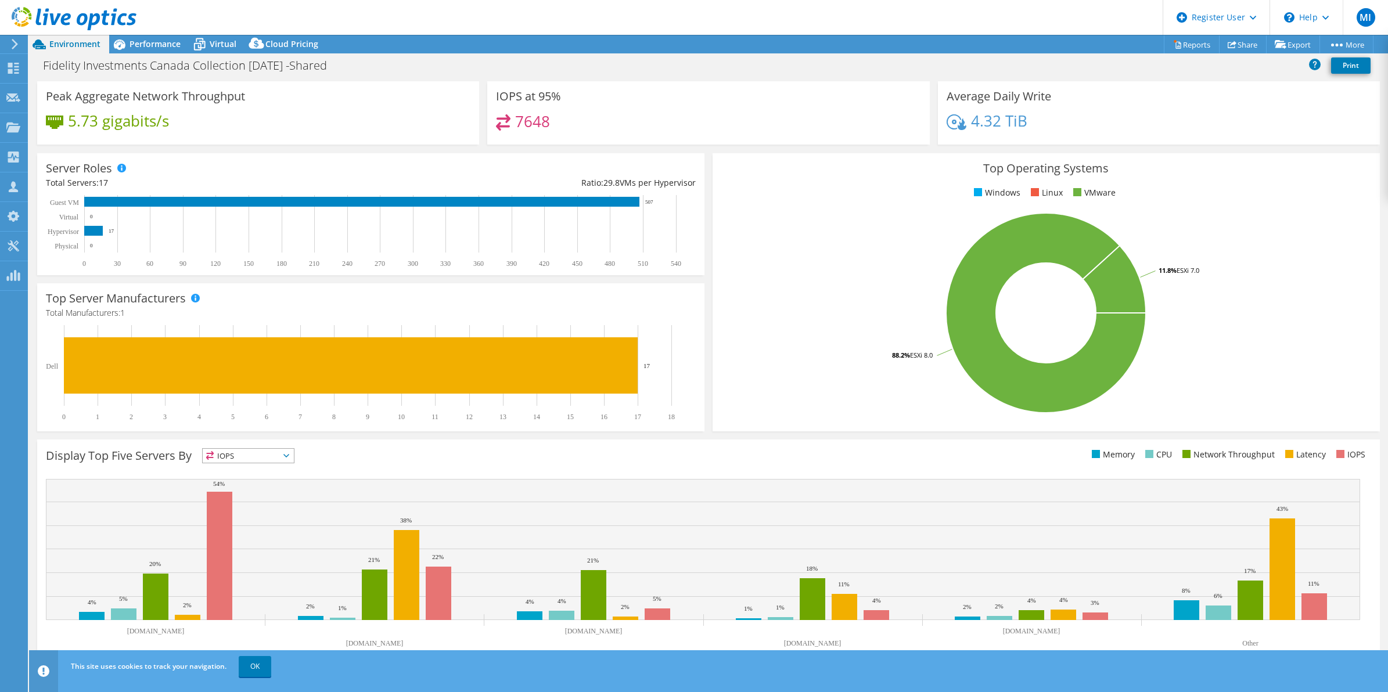
scroll to position [0, 0]
